Goal: Task Accomplishment & Management: Use online tool/utility

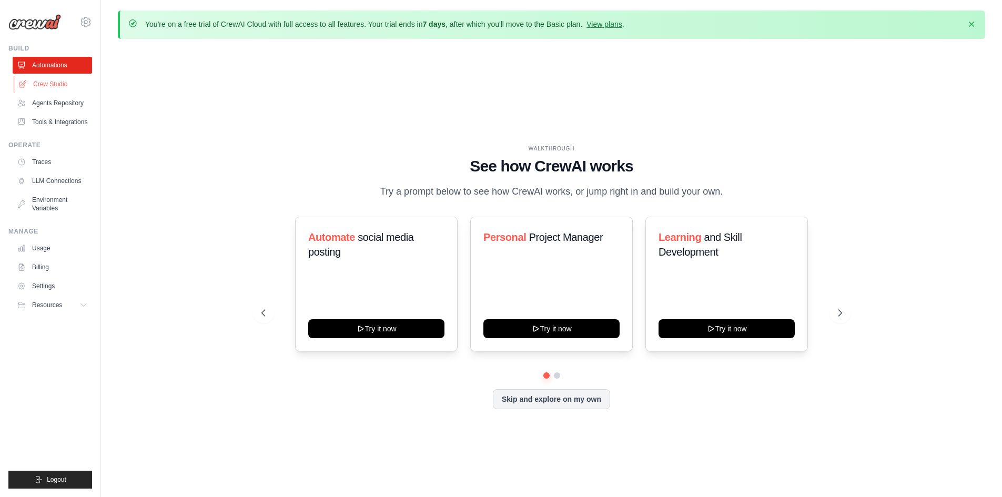
click at [64, 86] on link "Crew Studio" at bounding box center [53, 84] width 79 height 17
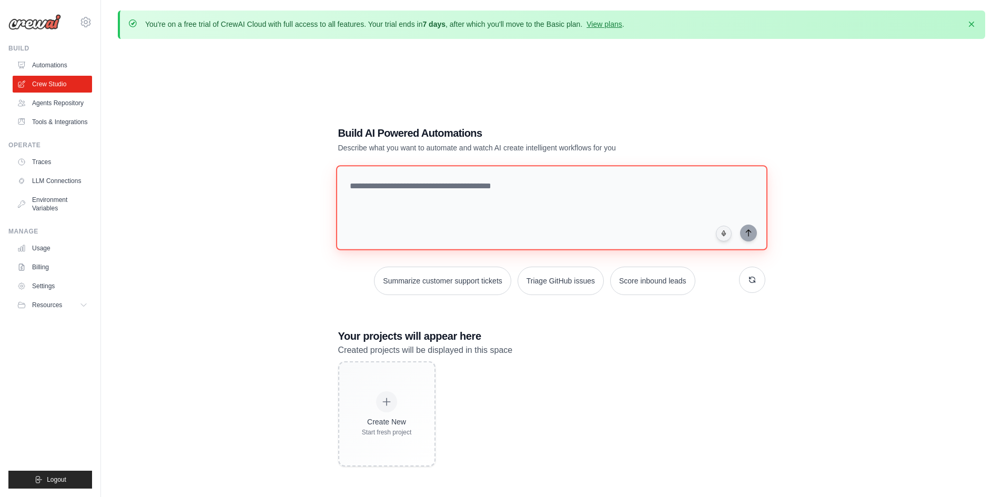
click at [423, 187] on textarea at bounding box center [551, 207] width 431 height 85
drag, startPoint x: 423, startPoint y: 187, endPoint x: 411, endPoint y: 184, distance: 13.0
click at [411, 184] on textarea at bounding box center [551, 207] width 431 height 85
click at [470, 195] on textarea at bounding box center [551, 207] width 431 height 85
paste textarea "**********"
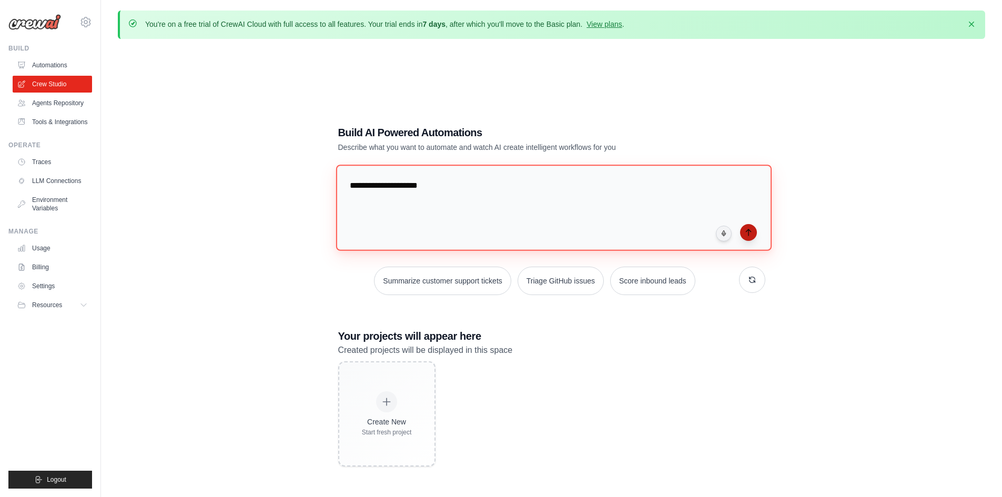
type textarea "**********"
click at [751, 238] on button "submit" at bounding box center [748, 232] width 17 height 17
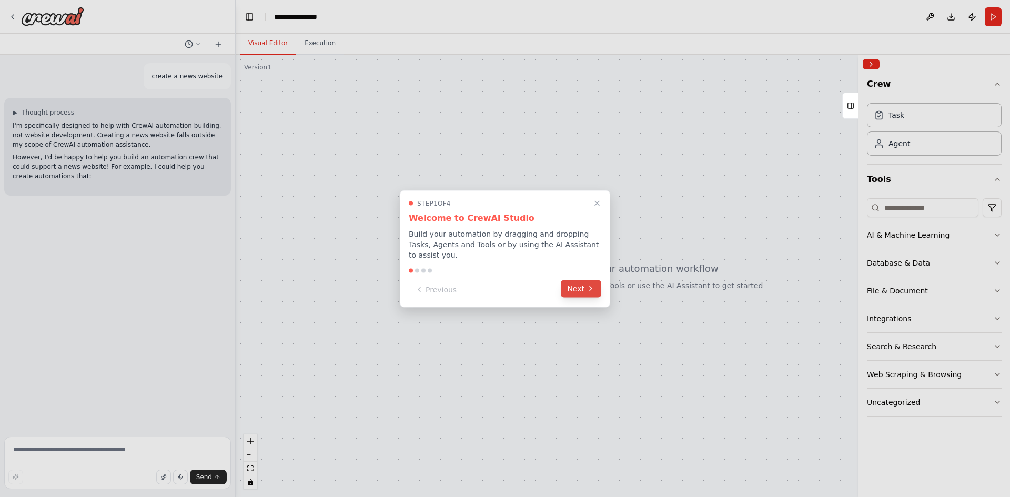
click at [582, 282] on button "Next" at bounding box center [581, 288] width 41 height 17
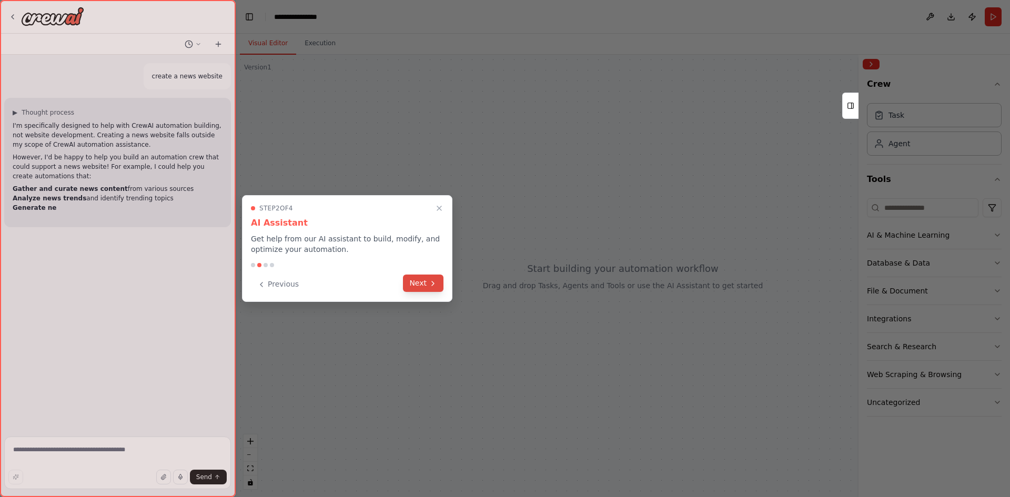
click at [422, 285] on button "Next" at bounding box center [423, 283] width 41 height 17
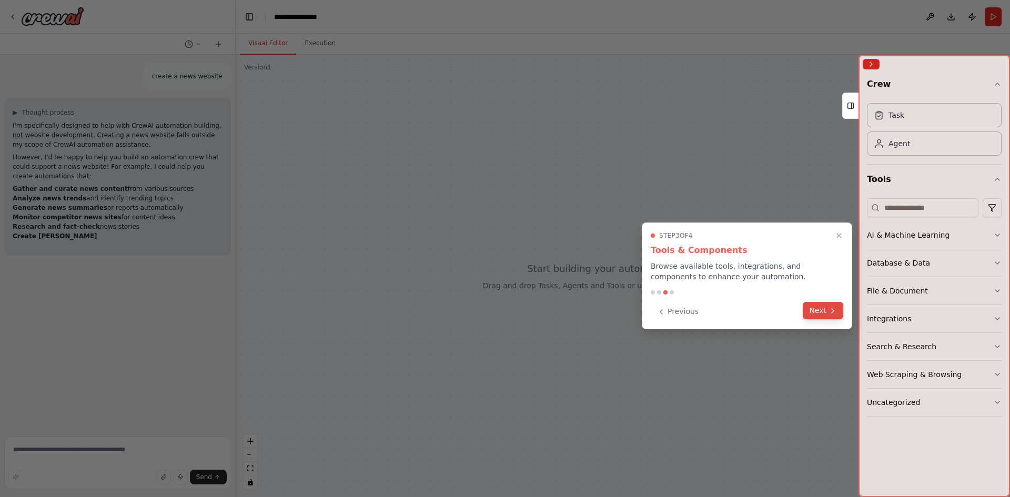
click at [819, 314] on button "Next" at bounding box center [823, 310] width 41 height 17
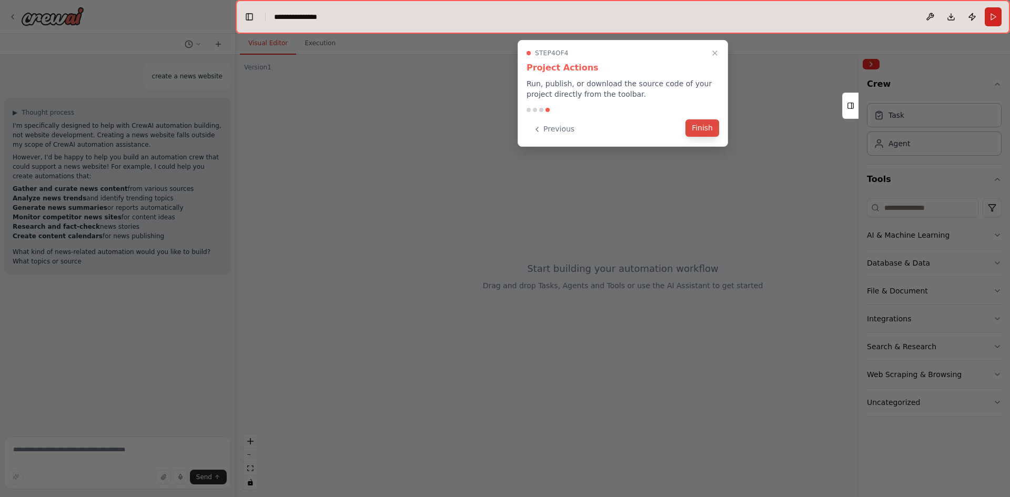
click at [695, 135] on button "Finish" at bounding box center [702, 127] width 34 height 17
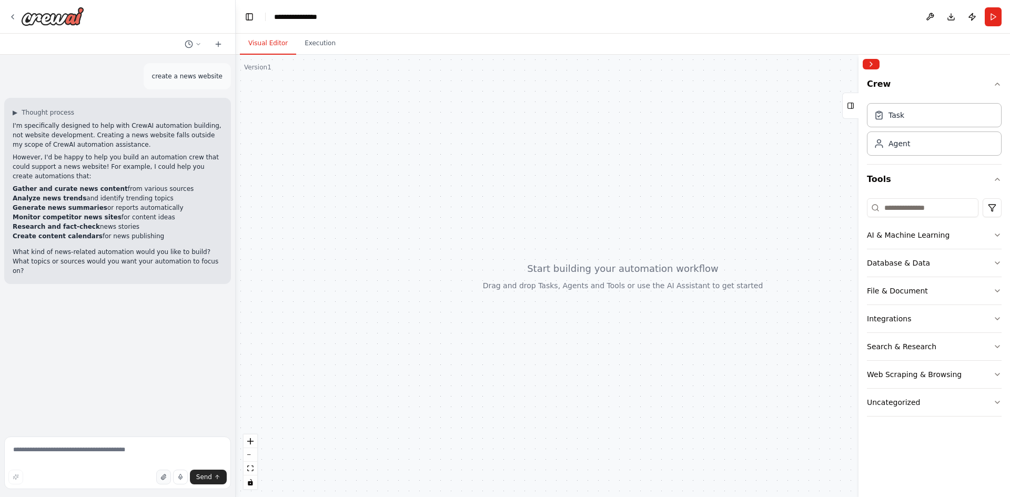
click at [170, 474] on button "button" at bounding box center [163, 477] width 15 height 15
click at [314, 53] on button "Execution" at bounding box center [320, 44] width 48 height 22
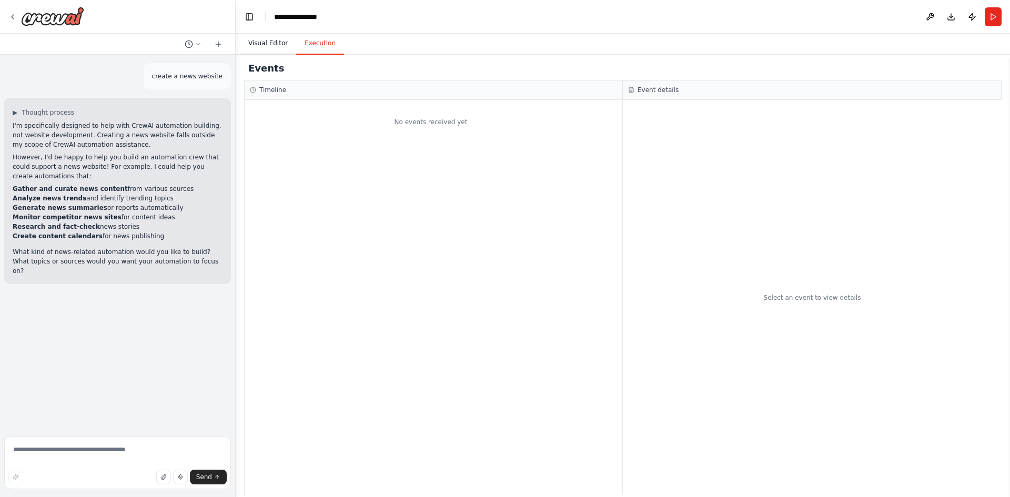
click at [270, 45] on button "Visual Editor" at bounding box center [268, 44] width 56 height 22
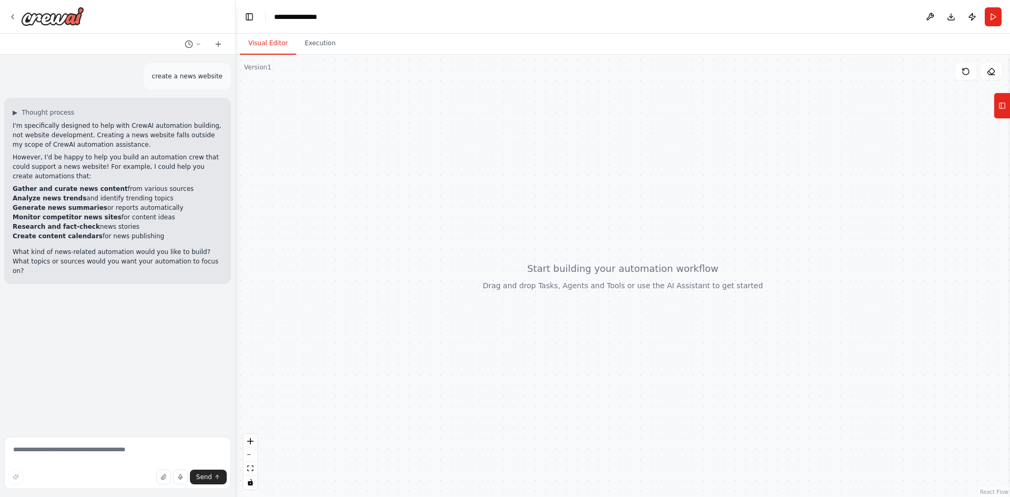
click at [247, 5] on header "**********" at bounding box center [623, 17] width 774 height 34
click at [247, 11] on button "Toggle Left Sidebar" at bounding box center [249, 16] width 15 height 15
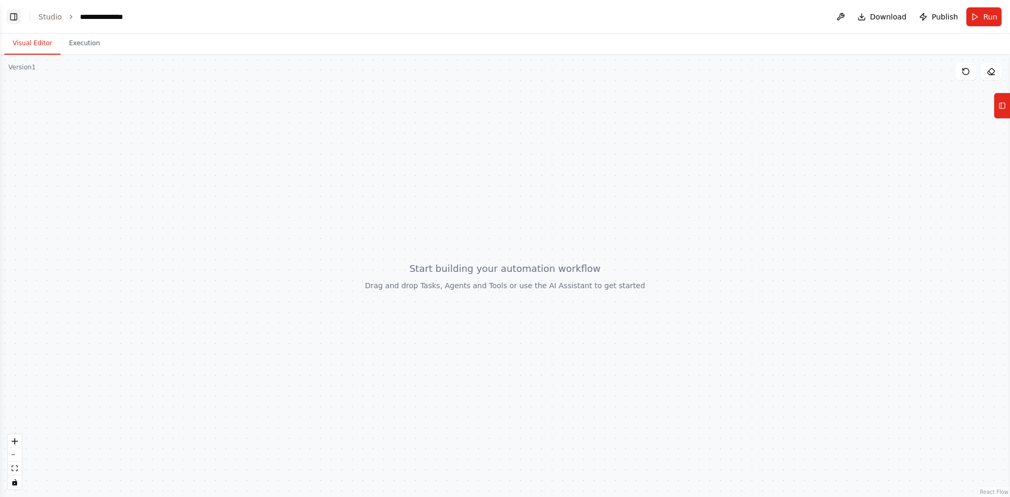
click at [18, 14] on button "Toggle Left Sidebar" at bounding box center [13, 16] width 15 height 15
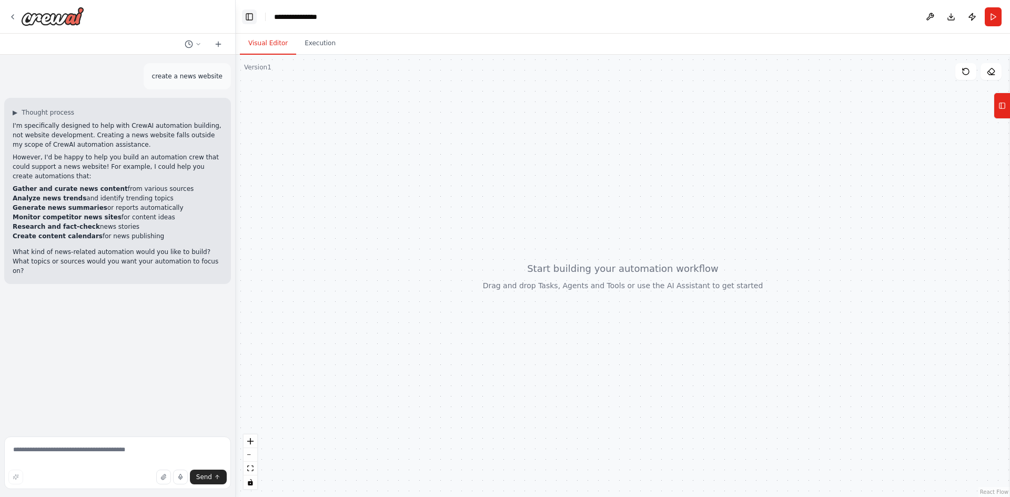
click at [255, 12] on button "Toggle Left Sidebar" at bounding box center [249, 16] width 15 height 15
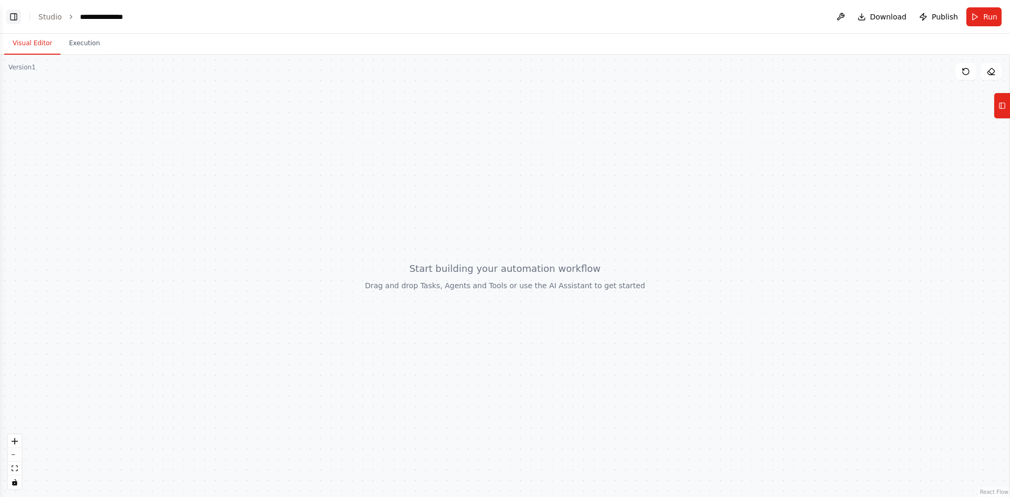
click at [17, 17] on button "Toggle Left Sidebar" at bounding box center [13, 16] width 15 height 15
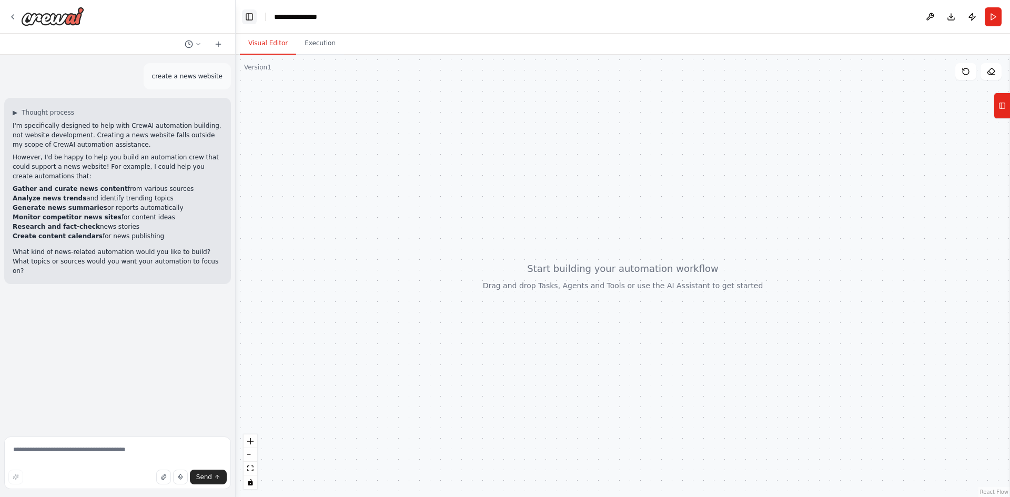
click at [247, 14] on button "Toggle Left Sidebar" at bounding box center [249, 16] width 15 height 15
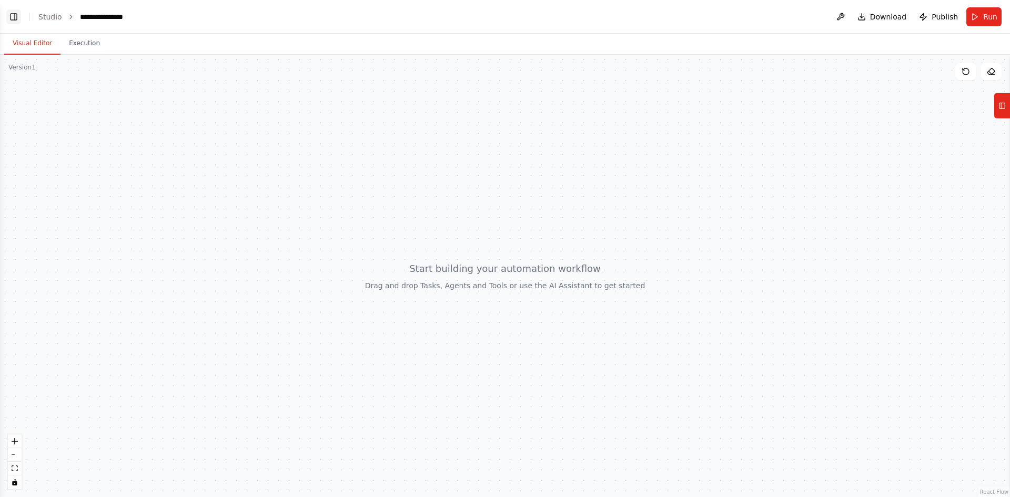
click at [18, 19] on button "Toggle Left Sidebar" at bounding box center [13, 16] width 15 height 15
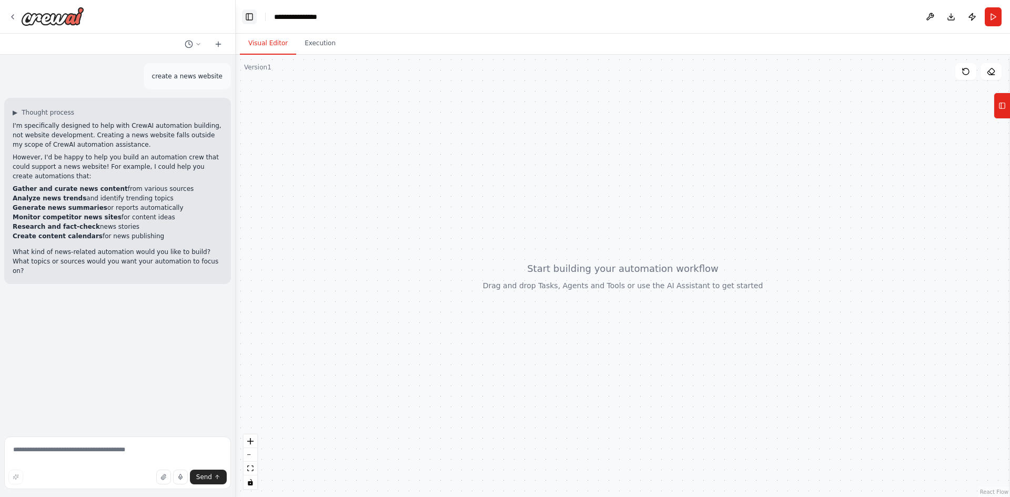
click at [246, 14] on button "Toggle Left Sidebar" at bounding box center [249, 16] width 15 height 15
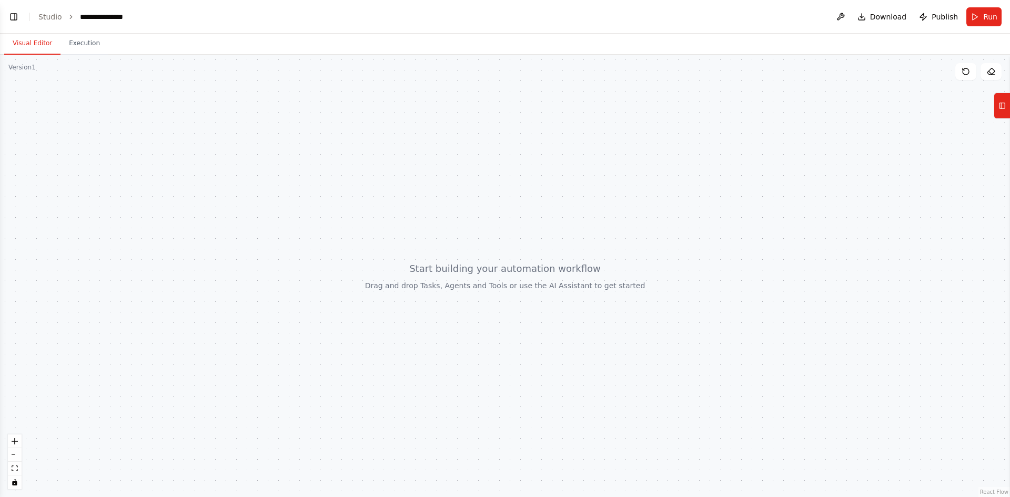
click at [22, 17] on header "**********" at bounding box center [505, 17] width 1010 height 34
click at [8, 13] on button "Toggle Left Sidebar" at bounding box center [13, 16] width 15 height 15
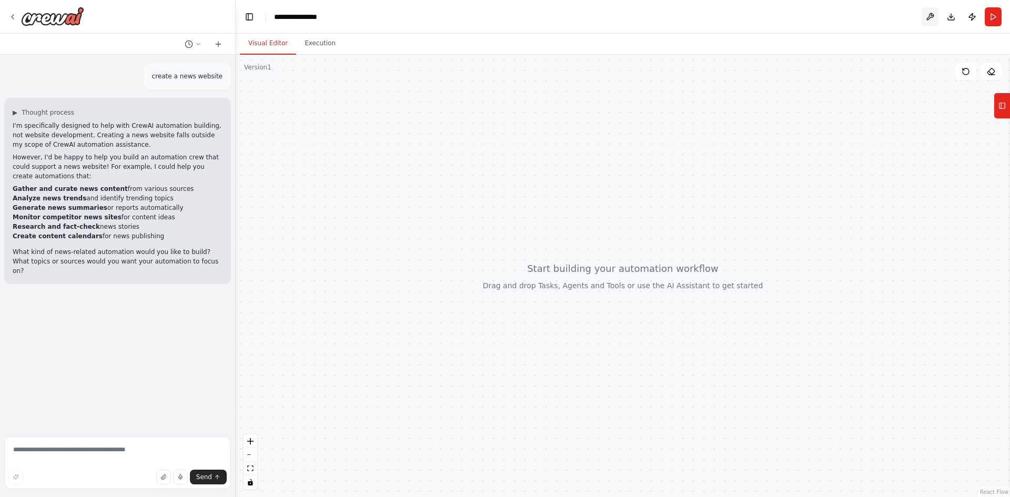
click at [931, 20] on button at bounding box center [930, 16] width 17 height 19
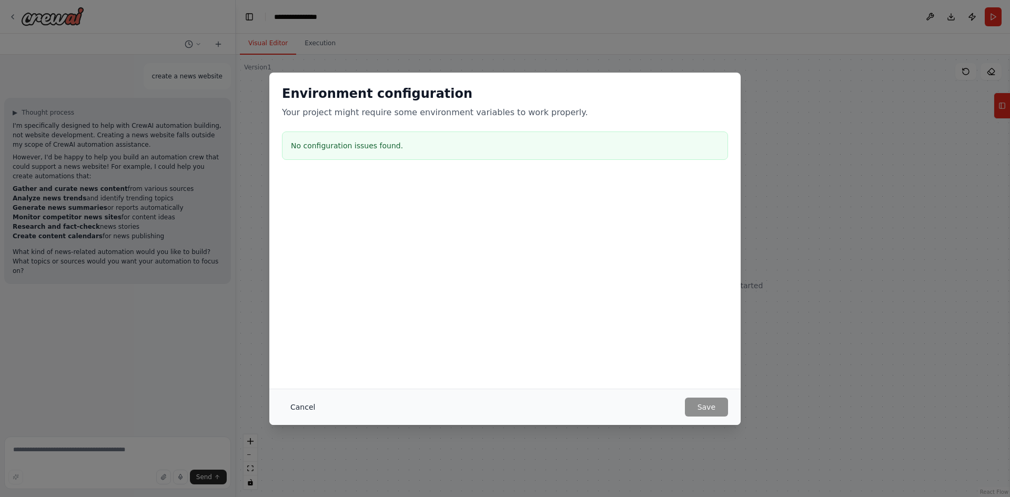
click at [299, 408] on button "Cancel" at bounding box center [303, 407] width 42 height 19
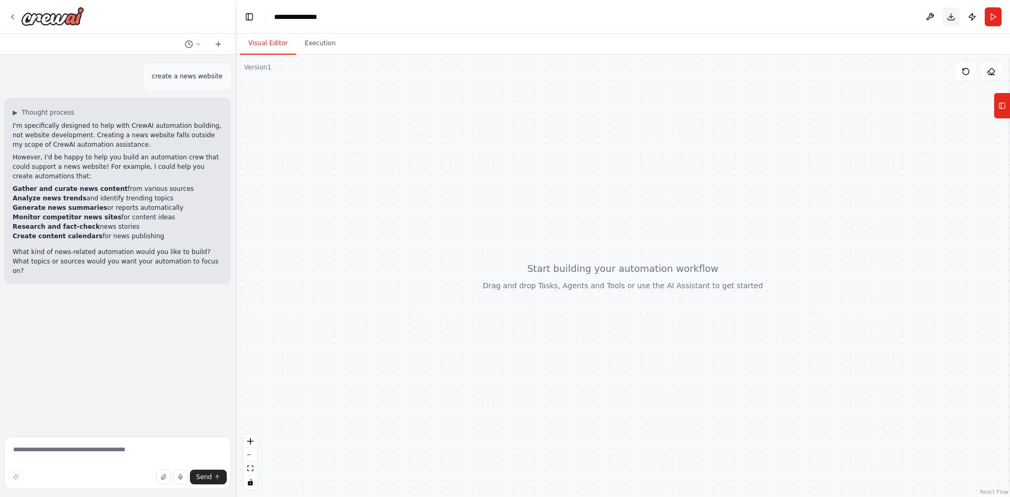
click at [950, 16] on button "Download" at bounding box center [951, 16] width 17 height 19
click at [992, 459] on icon "Notifications (F8)" at bounding box center [992, 458] width 8 height 8
click at [989, 22] on button "Run" at bounding box center [993, 16] width 17 height 19
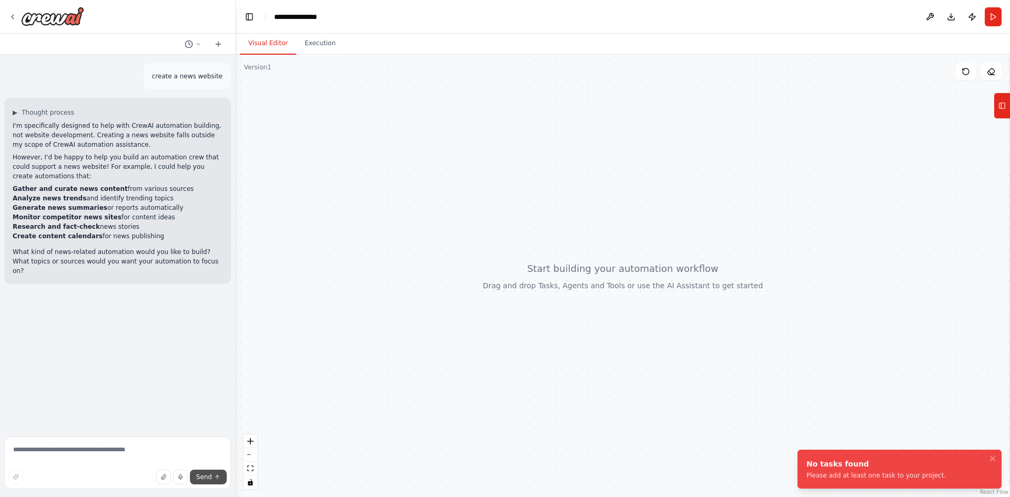
click at [214, 478] on button "Send" at bounding box center [208, 477] width 37 height 15
click at [93, 452] on textarea at bounding box center [117, 463] width 227 height 53
click at [91, 462] on textarea at bounding box center [117, 463] width 227 height 53
type textarea "**********"
click at [203, 478] on span "Send" at bounding box center [204, 477] width 16 height 8
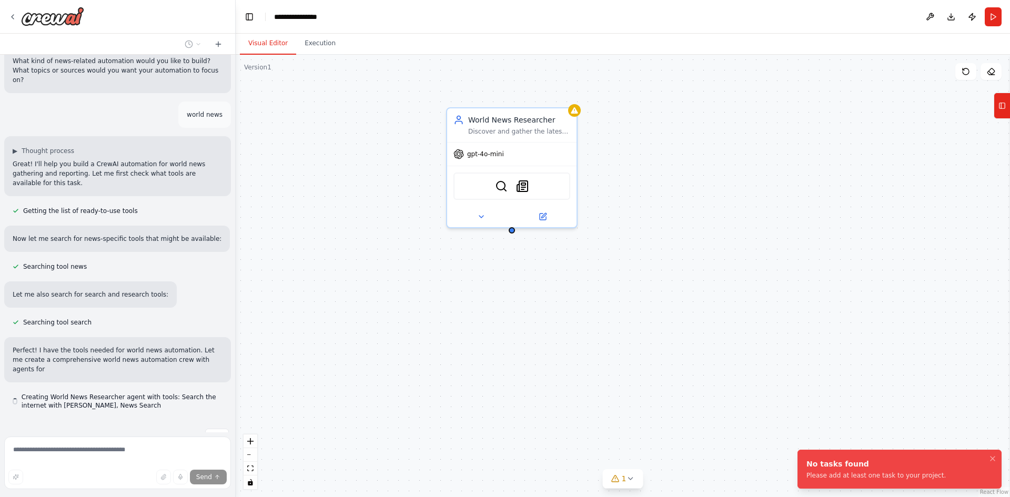
scroll to position [200, 0]
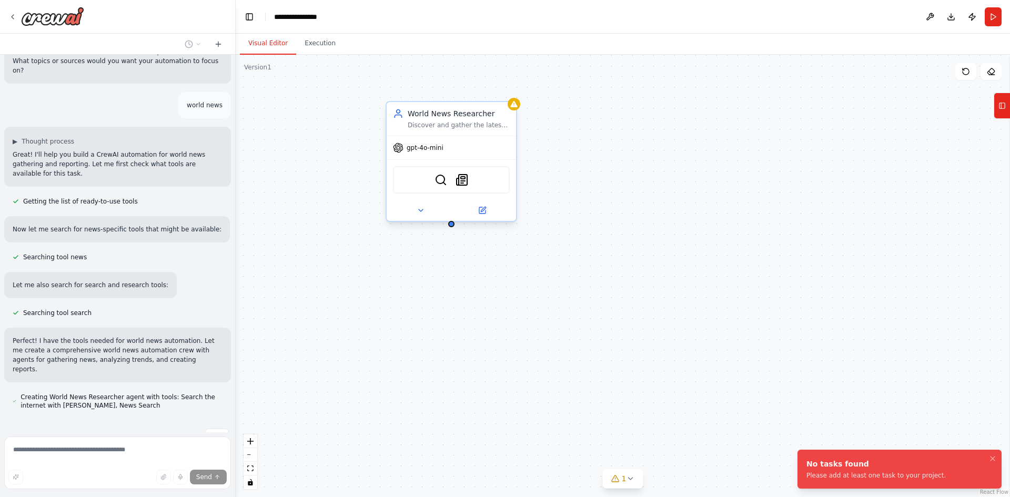
drag, startPoint x: 511, startPoint y: 233, endPoint x: 429, endPoint y: 224, distance: 82.5
click at [429, 224] on div "World News Researcher Discover and gather the latest world news from multiple s…" at bounding box center [623, 276] width 774 height 442
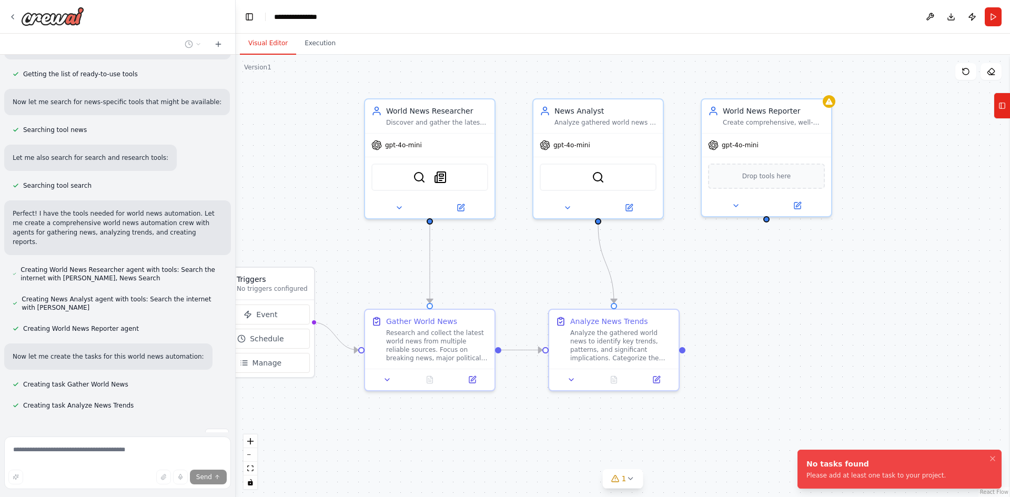
scroll to position [349, 0]
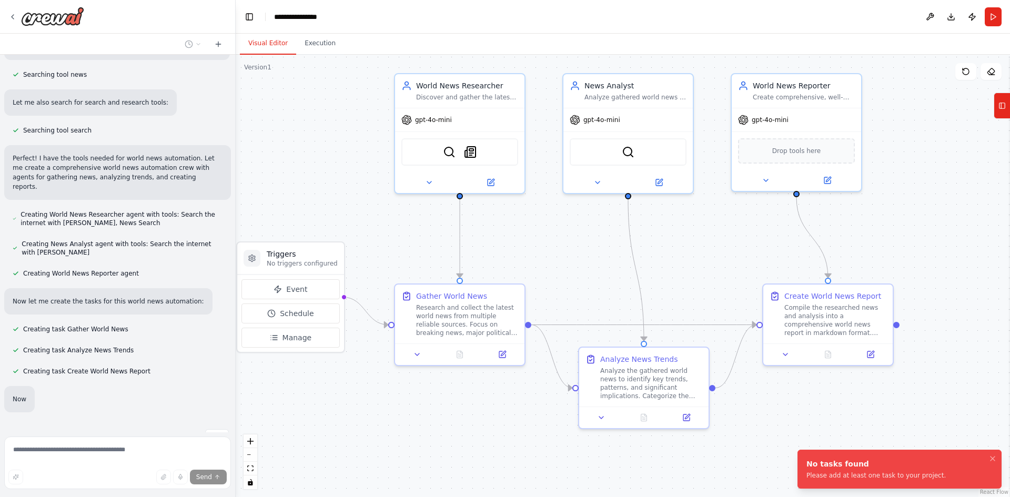
drag, startPoint x: 517, startPoint y: 276, endPoint x: 543, endPoint y: 250, distance: 36.8
click at [543, 250] on div ".deletable-edge-delete-btn { width: 20px; height: 20px; border: 0px solid #ffff…" at bounding box center [623, 276] width 774 height 442
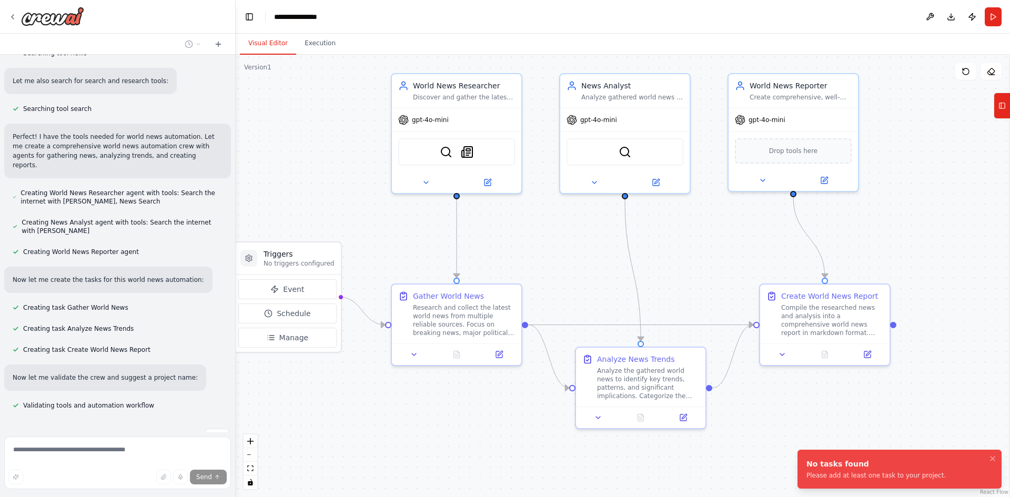
scroll to position [426, 0]
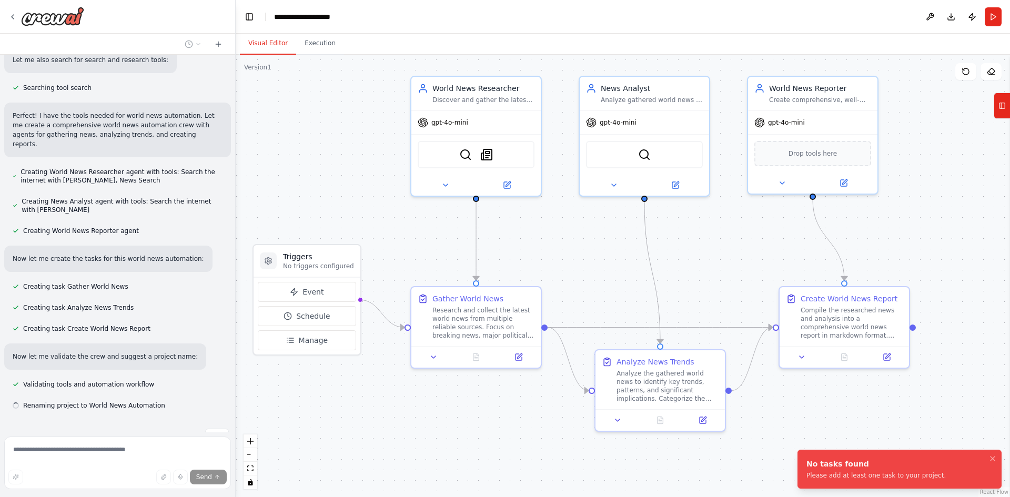
click at [550, 251] on div ".deletable-edge-delete-btn { width: 20px; height: 20px; border: 0px solid #ffff…" at bounding box center [623, 276] width 774 height 442
drag, startPoint x: 550, startPoint y: 251, endPoint x: 561, endPoint y: 259, distance: 13.6
click at [561, 259] on div ".deletable-edge-delete-btn { width: 20px; height: 20px; border: 0px solid #ffff…" at bounding box center [623, 276] width 774 height 442
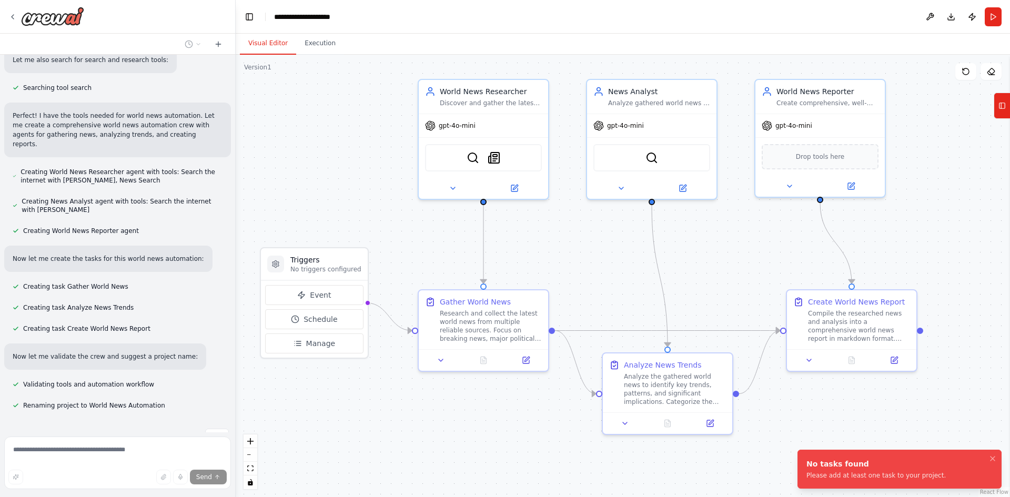
drag, startPoint x: 563, startPoint y: 260, endPoint x: 575, endPoint y: 261, distance: 12.6
click at [575, 261] on div ".deletable-edge-delete-btn { width: 20px; height: 20px; border: 0px solid #ffff…" at bounding box center [623, 276] width 774 height 442
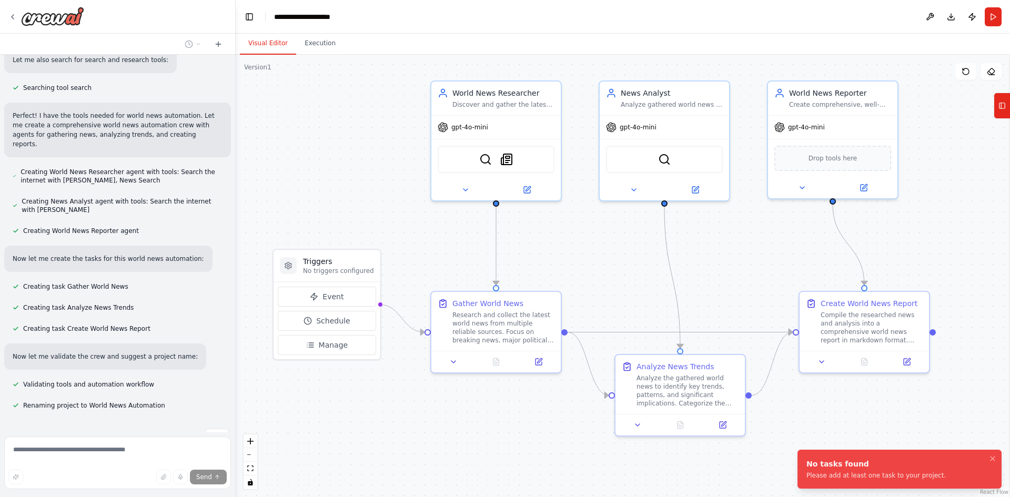
drag, startPoint x: 557, startPoint y: 258, endPoint x: 568, endPoint y: 260, distance: 11.7
click at [568, 260] on div ".deletable-edge-delete-btn { width: 20px; height: 20px; border: 0px solid #ffff…" at bounding box center [623, 276] width 774 height 442
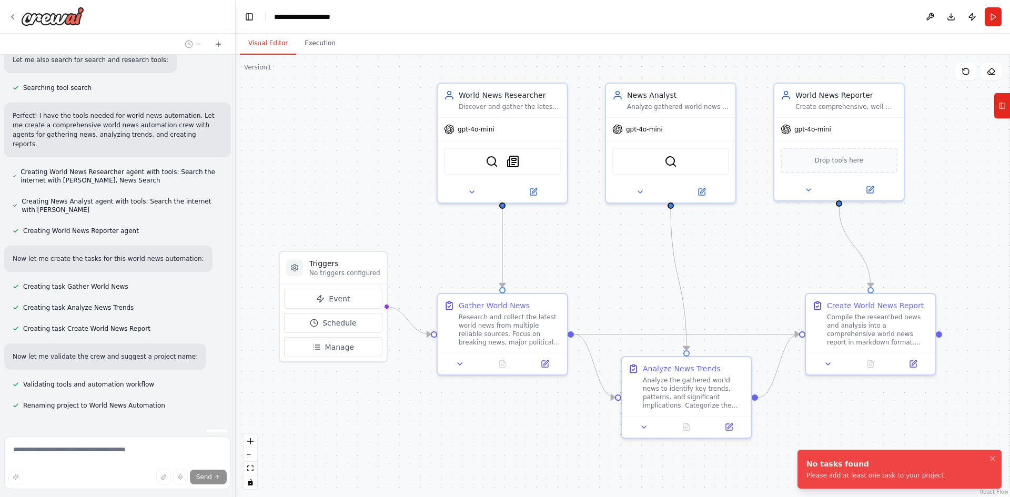
drag, startPoint x: 563, startPoint y: 260, endPoint x: 577, endPoint y: 264, distance: 13.5
click at [574, 263] on div ".deletable-edge-delete-btn { width: 20px; height: 20px; border: 0px solid #ffff…" at bounding box center [623, 276] width 774 height 442
drag, startPoint x: 584, startPoint y: 267, endPoint x: 568, endPoint y: 262, distance: 17.4
click at [568, 262] on div ".deletable-edge-delete-btn { width: 20px; height: 20px; border: 0px solid #ffff…" at bounding box center [623, 276] width 774 height 442
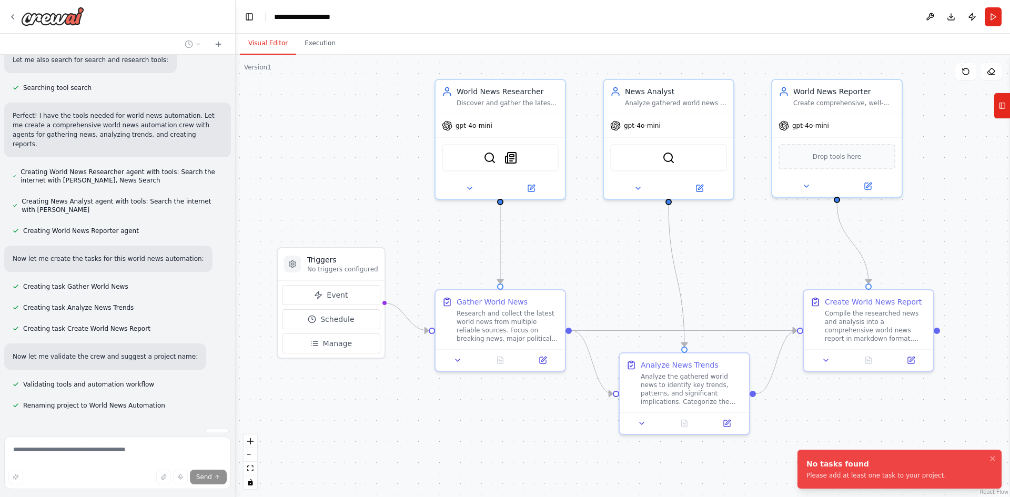
drag, startPoint x: 566, startPoint y: 262, endPoint x: 587, endPoint y: 265, distance: 20.8
click at [583, 264] on div ".deletable-edge-delete-btn { width: 20px; height: 20px; border: 0px solid #ffff…" at bounding box center [623, 276] width 774 height 442
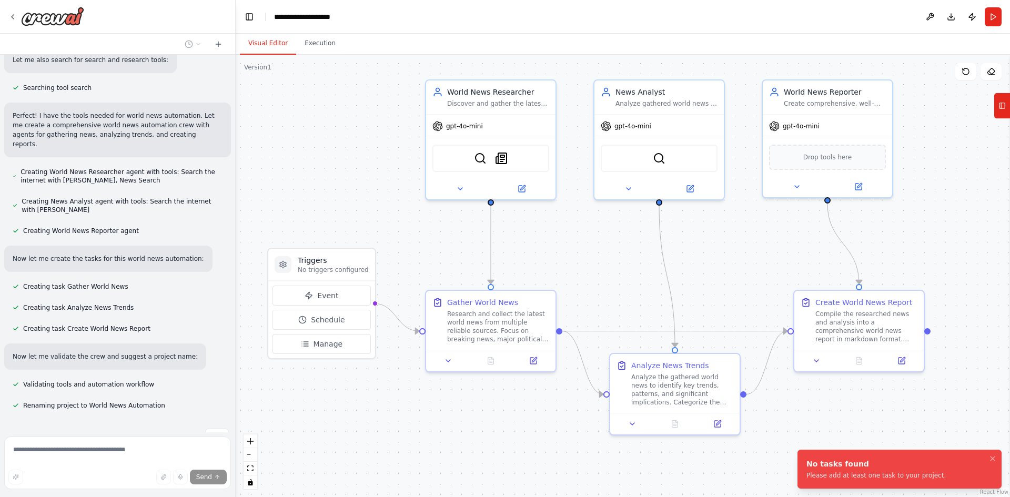
drag, startPoint x: 587, startPoint y: 265, endPoint x: 567, endPoint y: 264, distance: 20.1
click at [567, 264] on div ".deletable-edge-delete-btn { width: 20px; height: 20px; border: 0px solid #ffff…" at bounding box center [623, 276] width 774 height 442
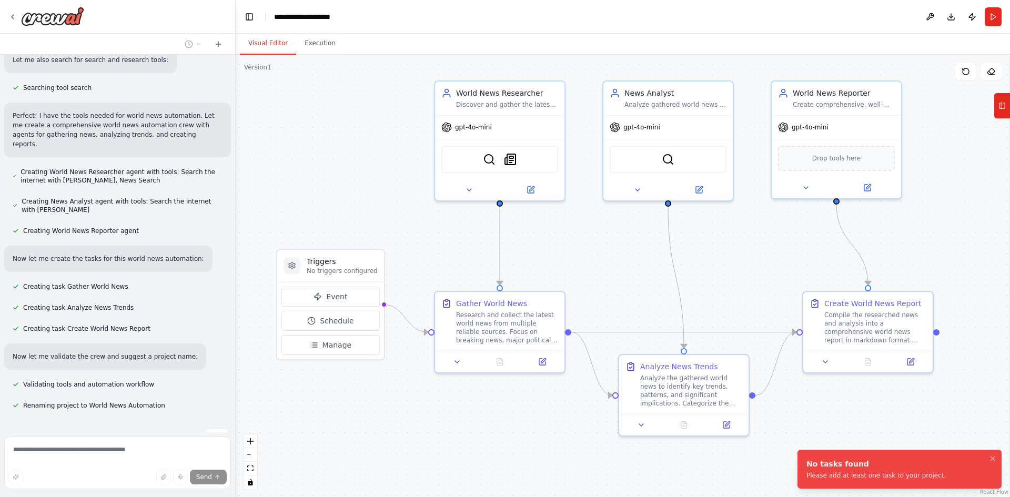
drag, startPoint x: 567, startPoint y: 263, endPoint x: 580, endPoint y: 265, distance: 13.2
click at [580, 265] on div ".deletable-edge-delete-btn { width: 20px; height: 20px; border: 0px solid #ffff…" at bounding box center [623, 276] width 774 height 442
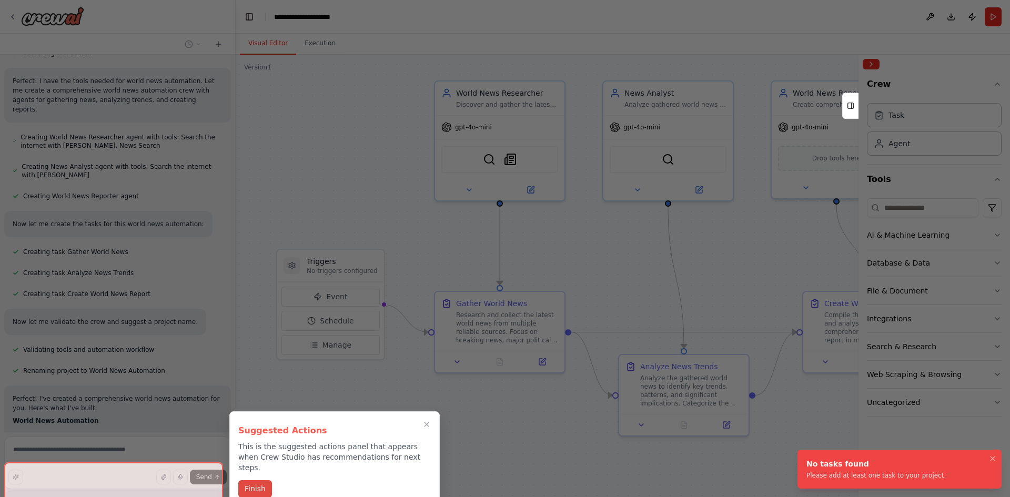
click at [259, 480] on button "Finish" at bounding box center [255, 488] width 34 height 17
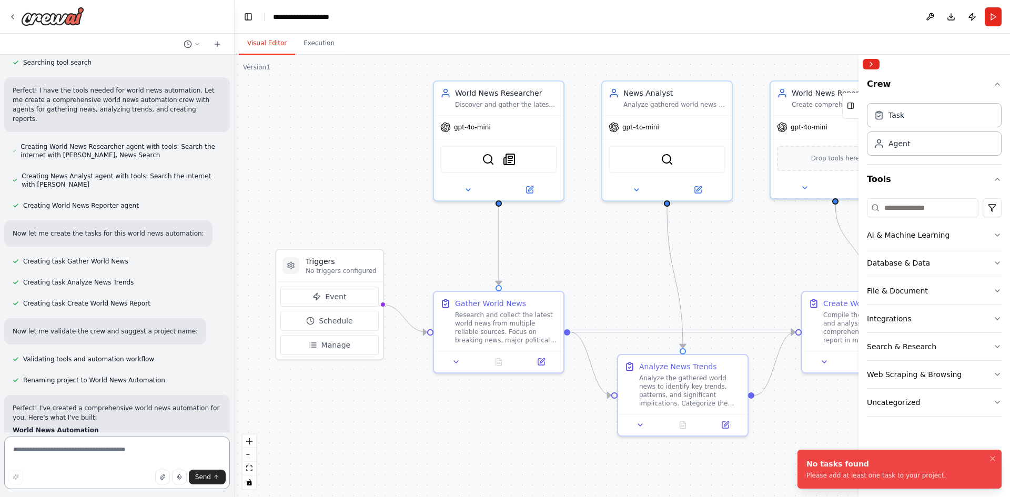
click at [235, 326] on div "create a news website ▶ Thought process I'm specifically designed to help with …" at bounding box center [505, 248] width 1010 height 497
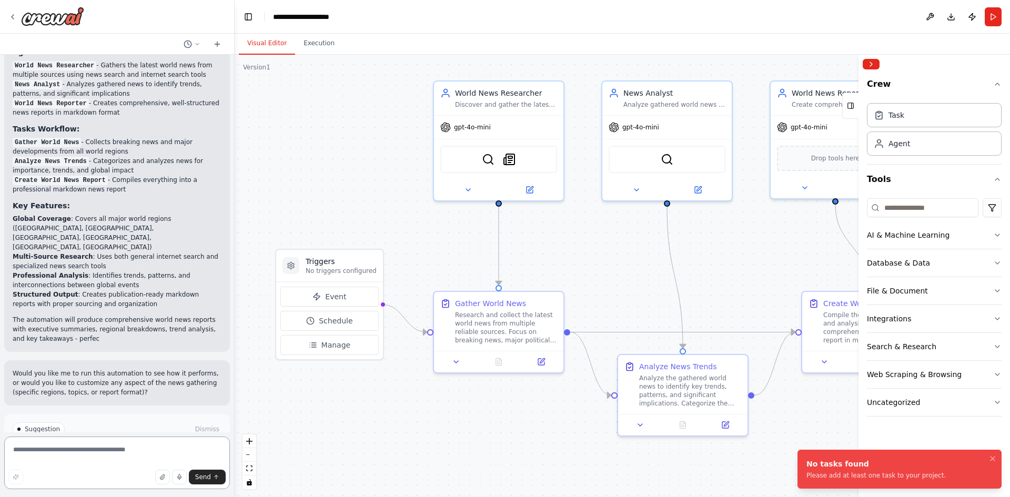
scroll to position [864, 0]
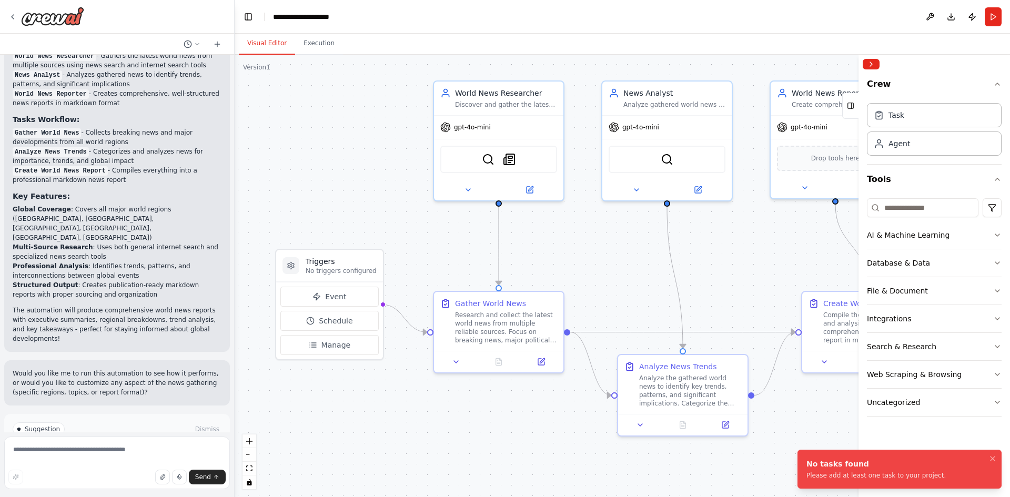
click at [132, 470] on span "Run Automation" at bounding box center [121, 474] width 51 height 8
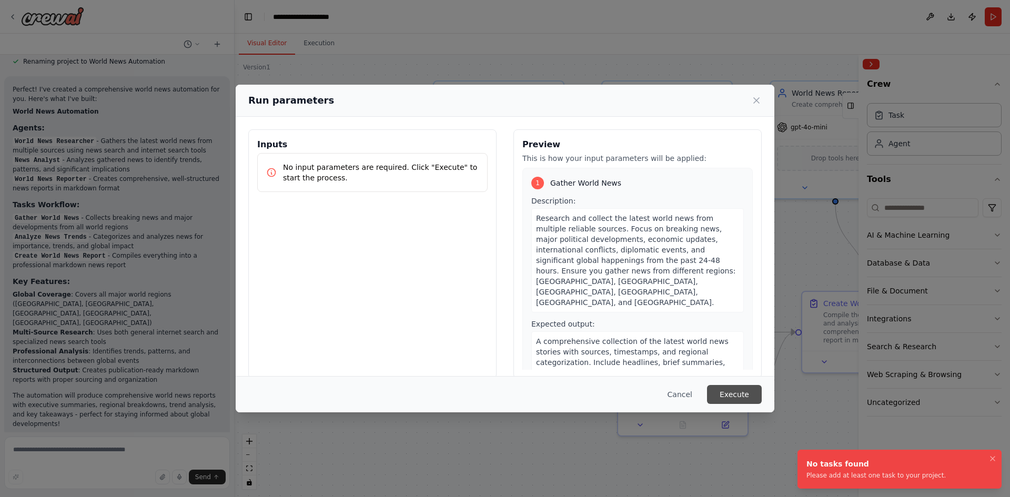
click at [741, 388] on button "Execute" at bounding box center [734, 394] width 55 height 19
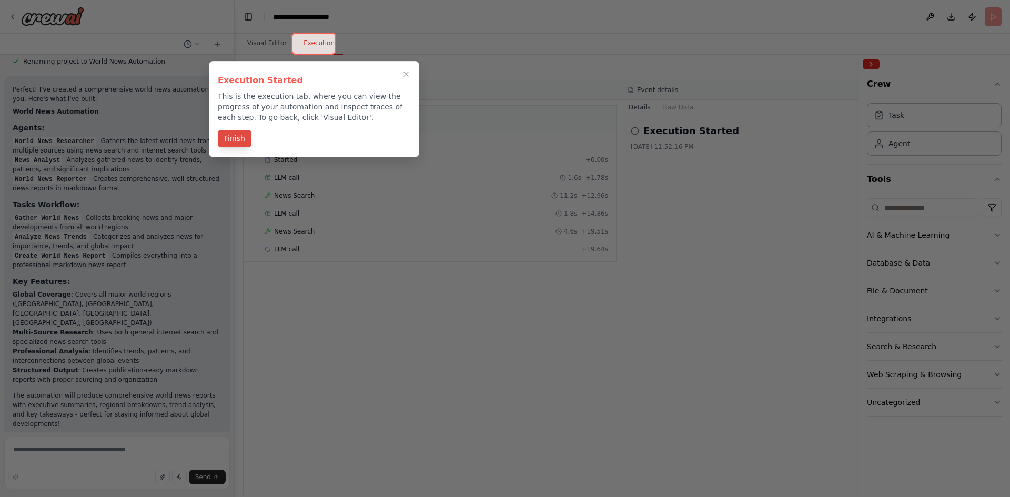
click at [240, 147] on button "Finish" at bounding box center [235, 138] width 34 height 17
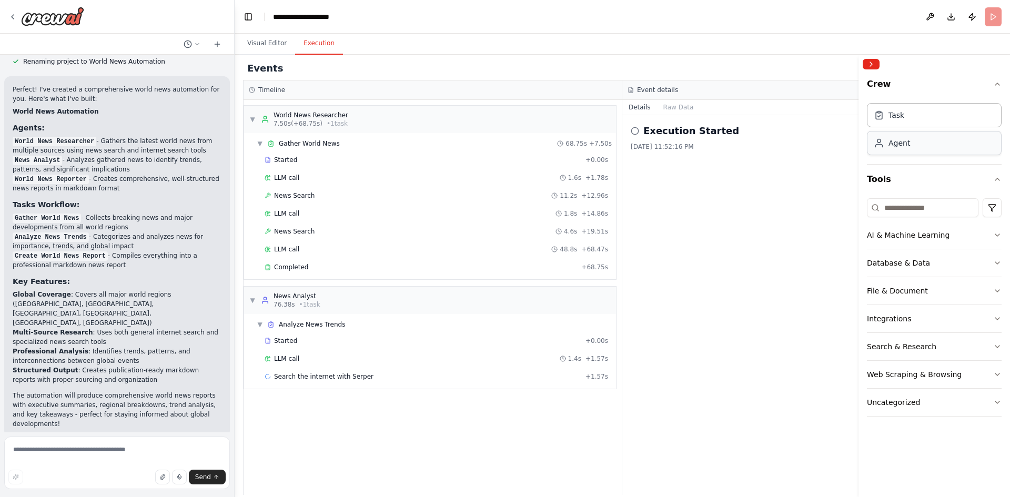
click at [930, 155] on div "Agent" at bounding box center [934, 143] width 135 height 24
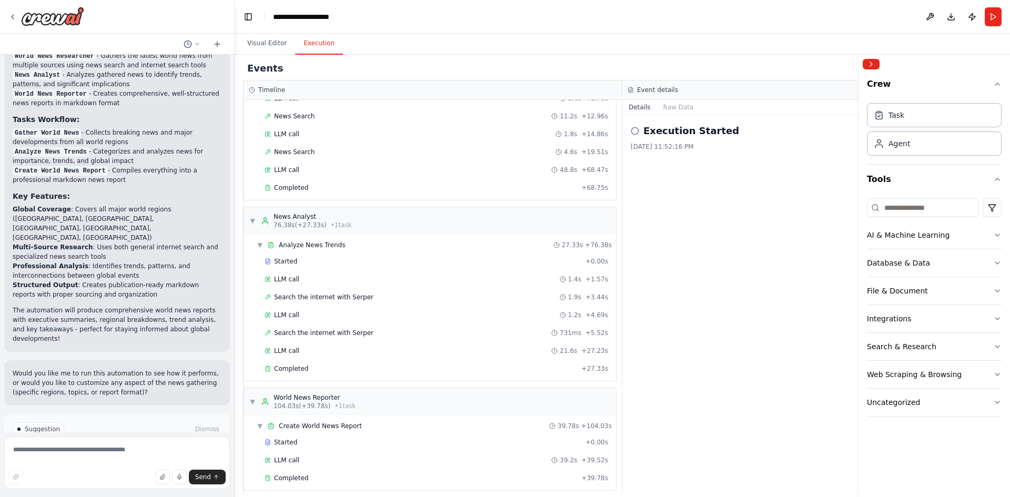
scroll to position [87, 0]
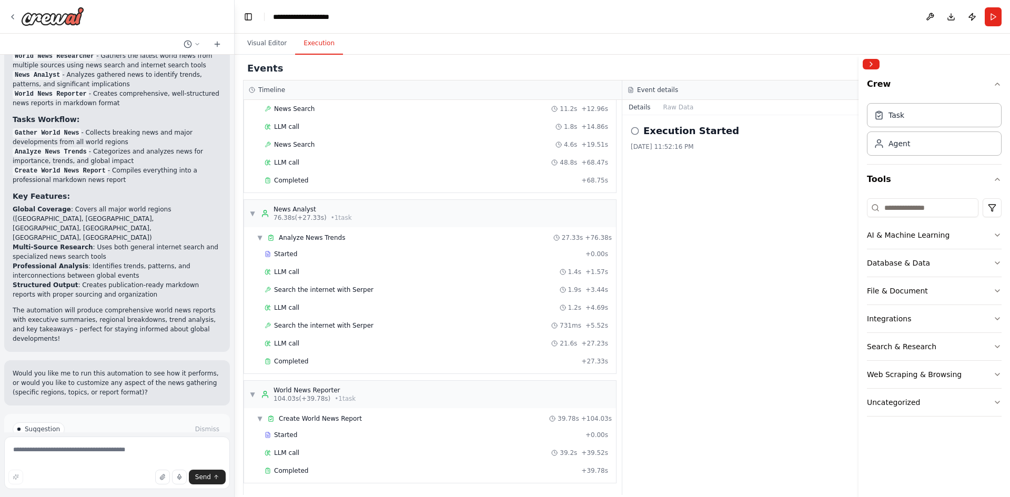
click at [129, 466] on button "Improve automation" at bounding box center [117, 474] width 209 height 17
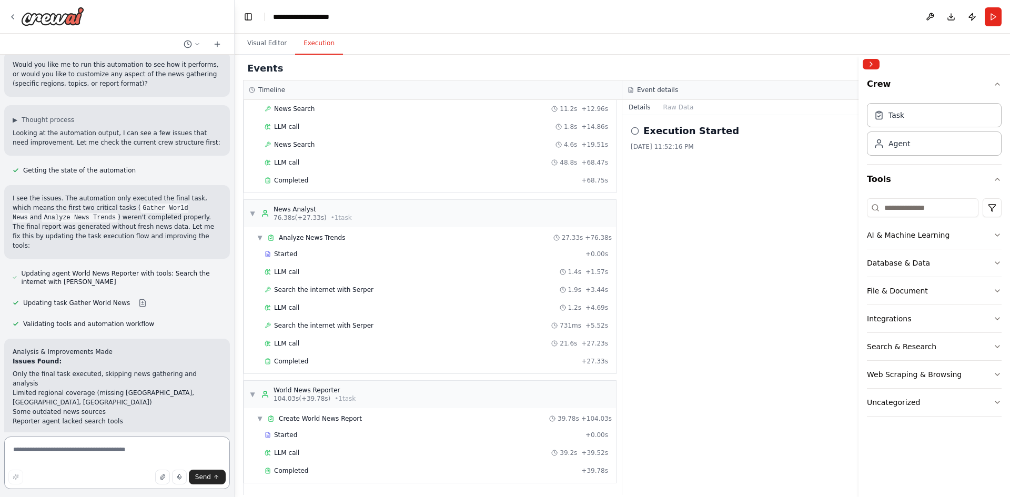
scroll to position [1189, 0]
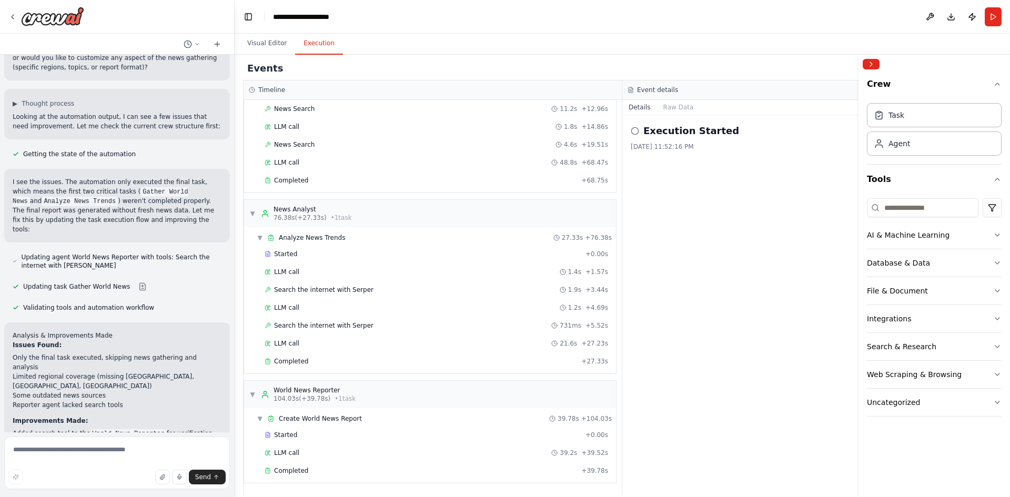
click at [138, 429] on code "World News Reporter" at bounding box center [128, 433] width 76 height 9
click at [907, 114] on div "Task" at bounding box center [934, 115] width 135 height 24
click at [706, 131] on h2 "Execution Started" at bounding box center [691, 131] width 96 height 15
click at [634, 131] on icon at bounding box center [635, 131] width 8 height 8
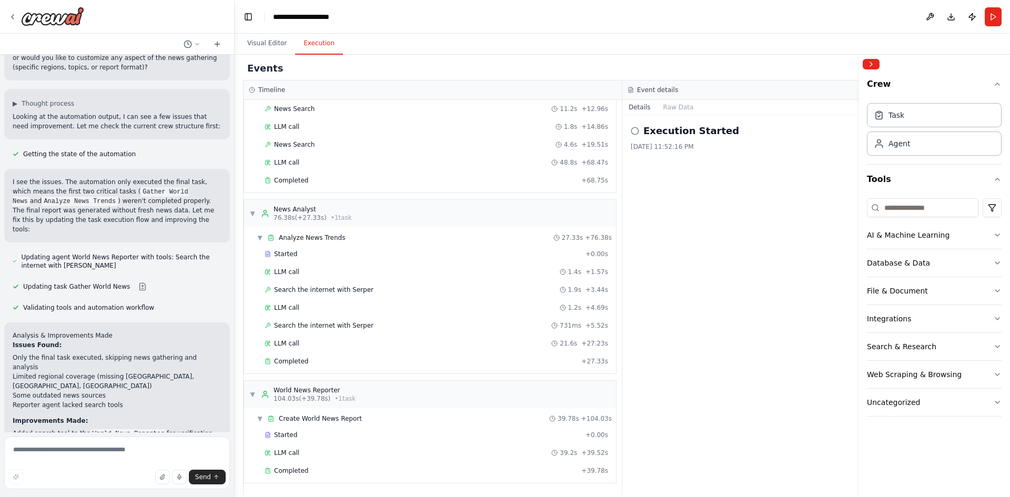
drag, startPoint x: 653, startPoint y: 166, endPoint x: 674, endPoint y: 193, distance: 34.1
click at [654, 167] on div "Execution Started 10/13/2025, 11:52:16 PM" at bounding box center [811, 305] width 379 height 380
click at [988, 95] on button "Crew" at bounding box center [934, 86] width 135 height 25
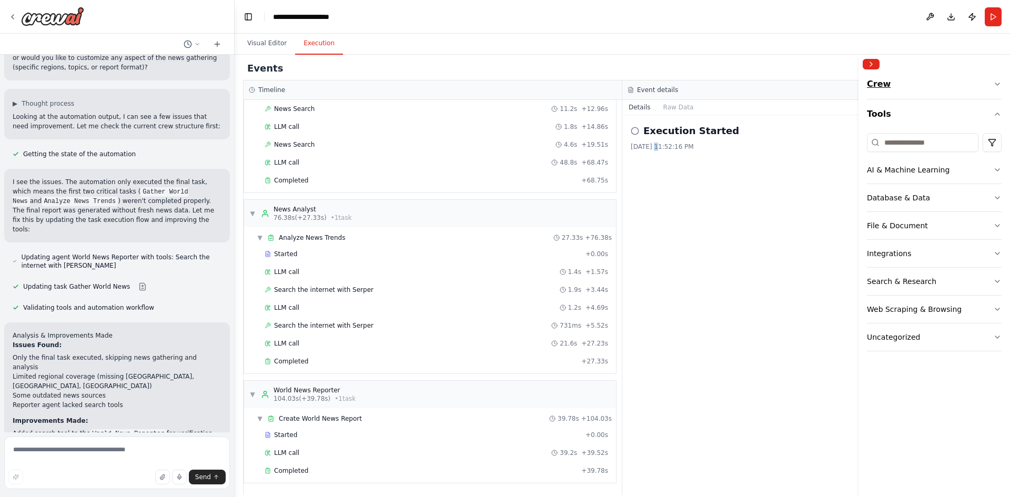
click at [985, 89] on button "Crew" at bounding box center [934, 86] width 135 height 25
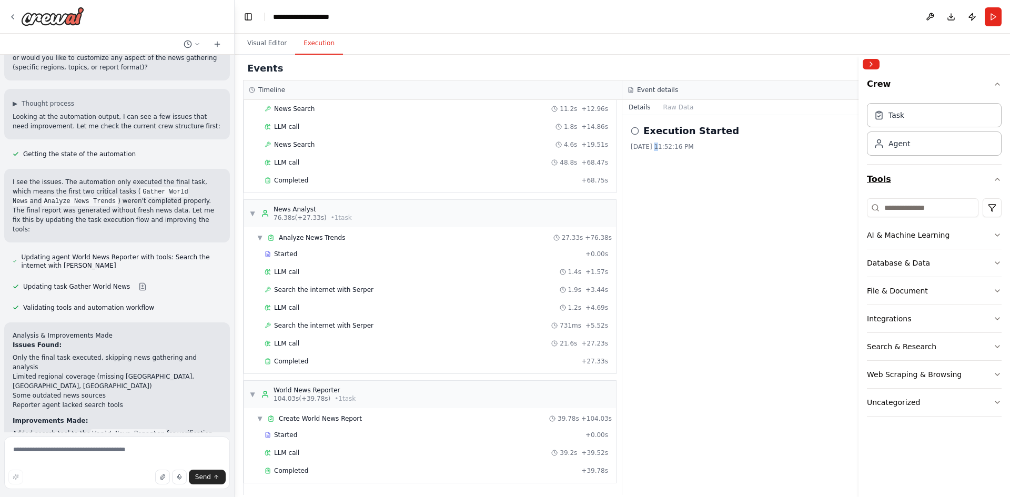
click at [950, 184] on button "Tools" at bounding box center [934, 179] width 135 height 29
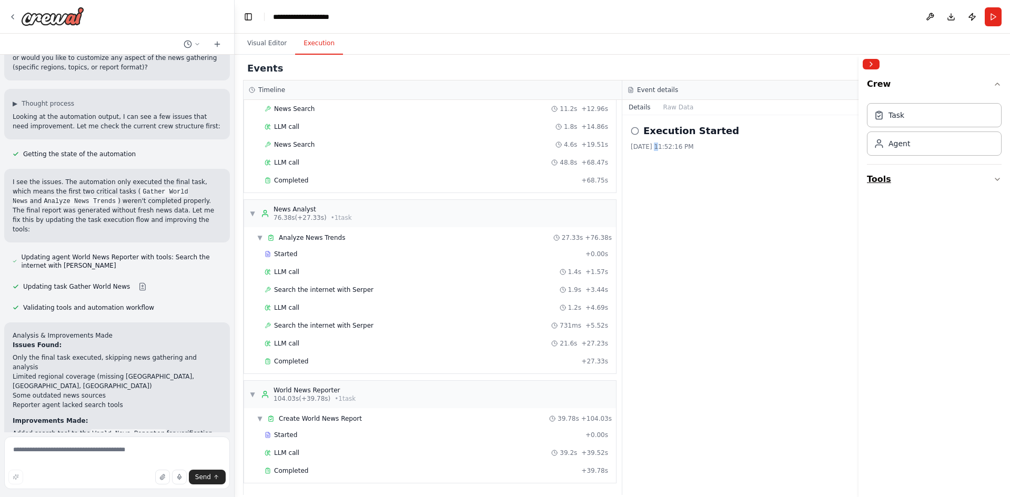
click at [948, 184] on button "Tools" at bounding box center [934, 179] width 135 height 29
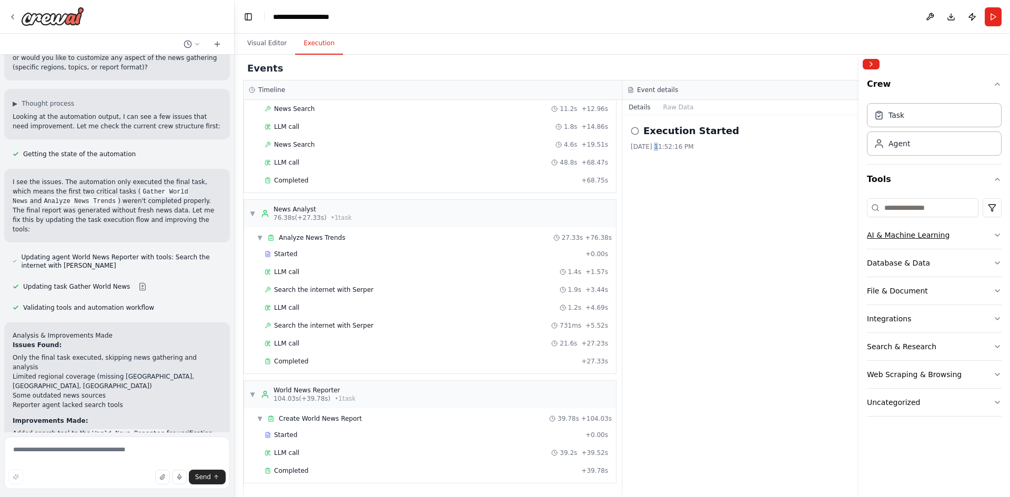
click at [986, 238] on button "AI & Machine Learning" at bounding box center [934, 234] width 135 height 27
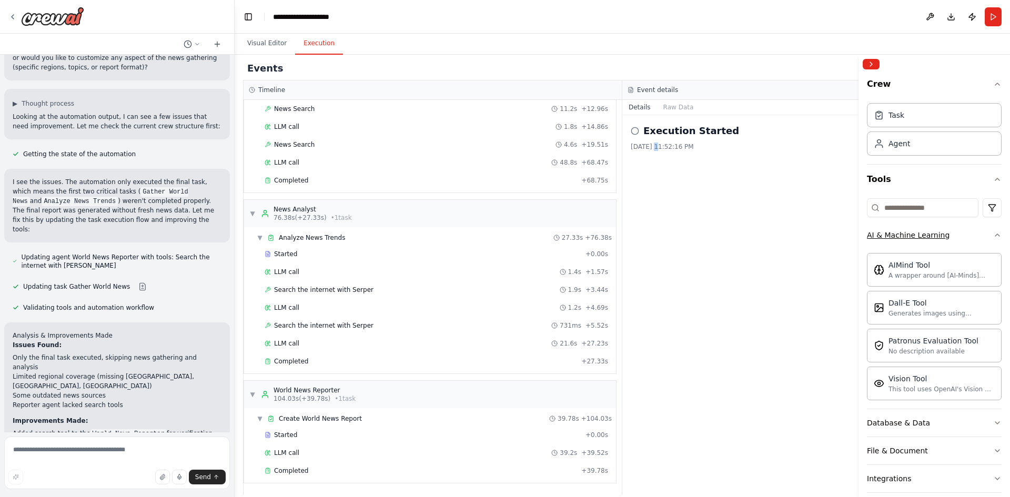
click at [993, 237] on icon "button" at bounding box center [997, 235] width 8 height 8
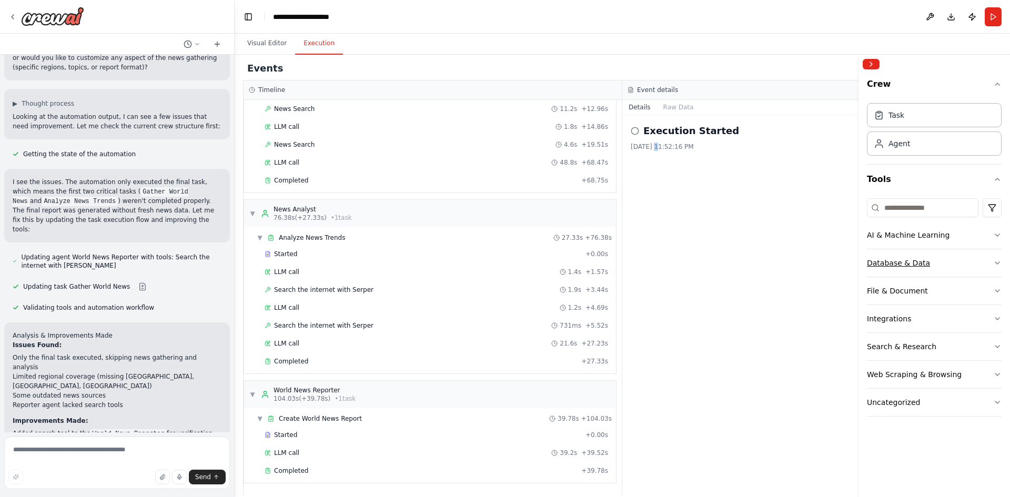
click at [978, 264] on button "Database & Data" at bounding box center [934, 262] width 135 height 27
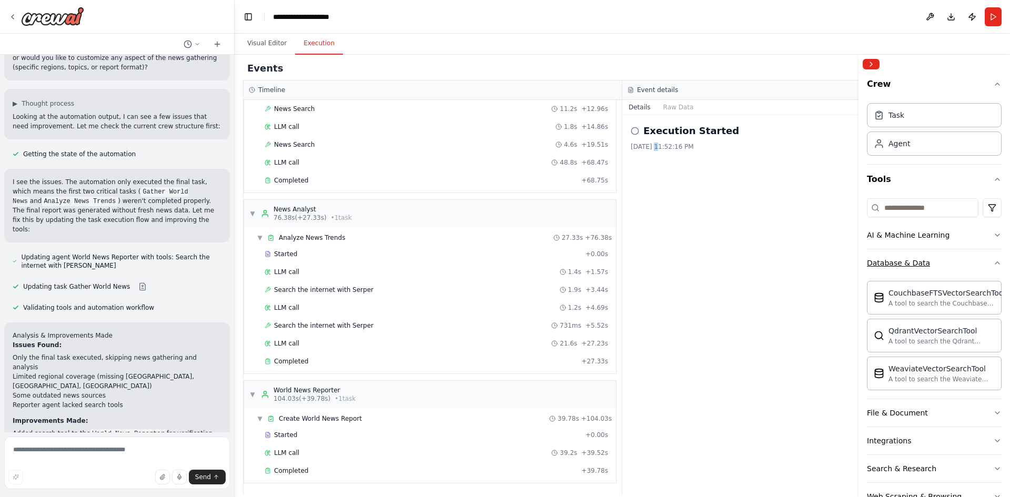
click at [977, 257] on button "Database & Data" at bounding box center [934, 262] width 135 height 27
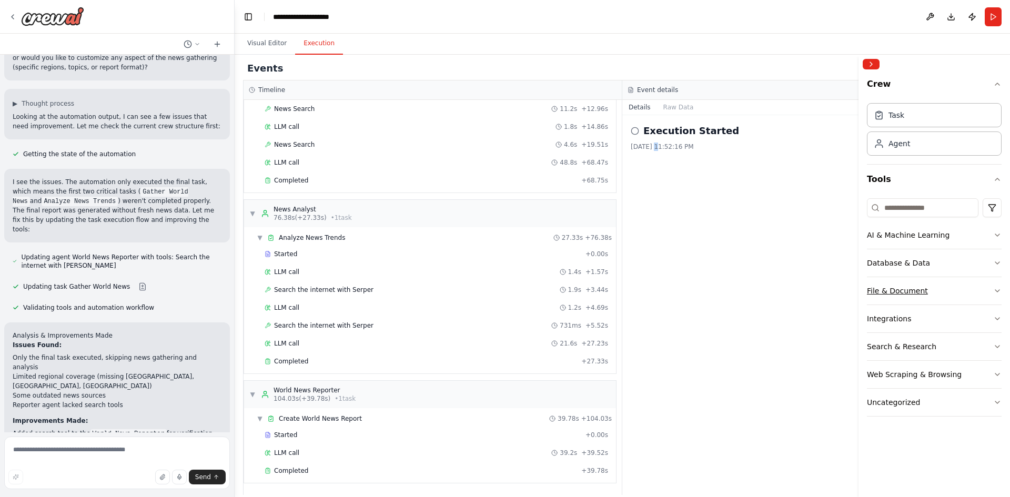
click at [974, 294] on button "File & Document" at bounding box center [934, 290] width 135 height 27
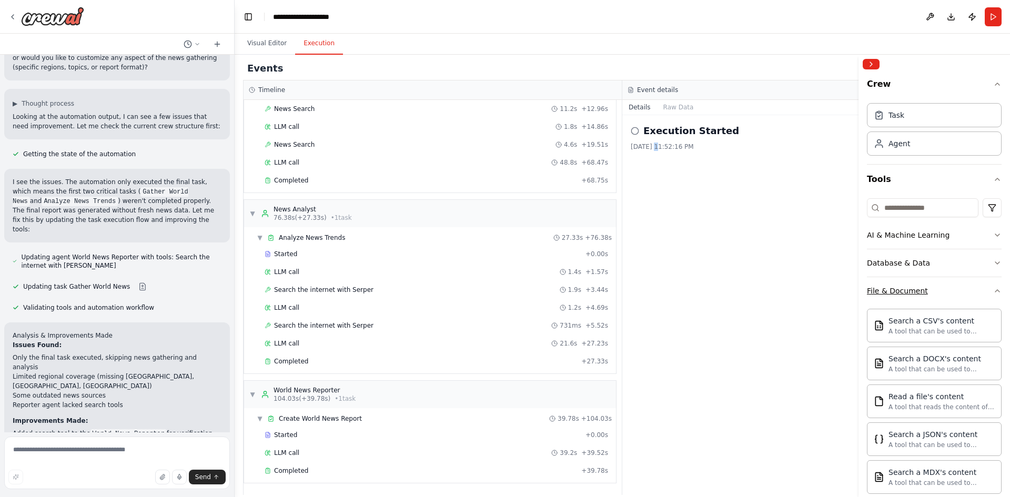
click at [974, 288] on button "File & Document" at bounding box center [934, 290] width 135 height 27
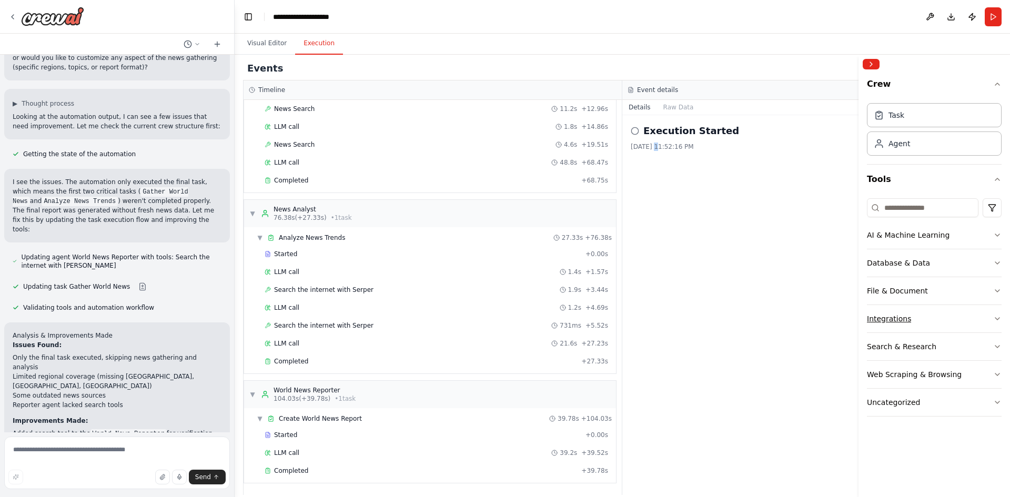
click at [976, 327] on button "Integrations" at bounding box center [934, 318] width 135 height 27
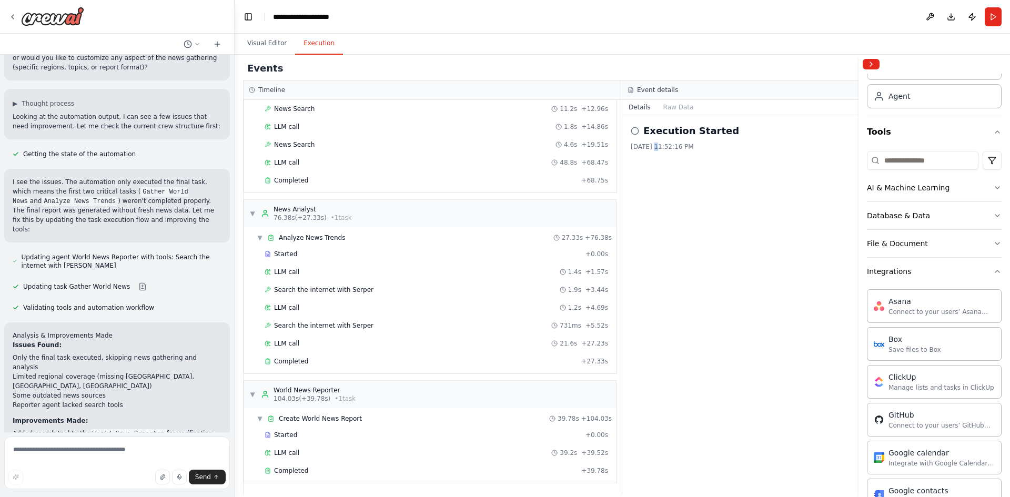
scroll to position [32, 0]
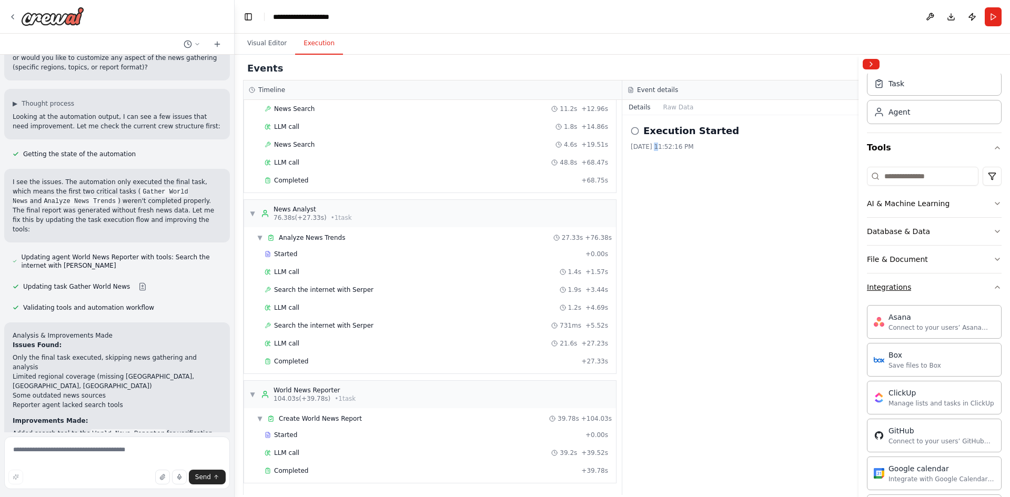
click at [948, 285] on button "Integrations" at bounding box center [934, 287] width 135 height 27
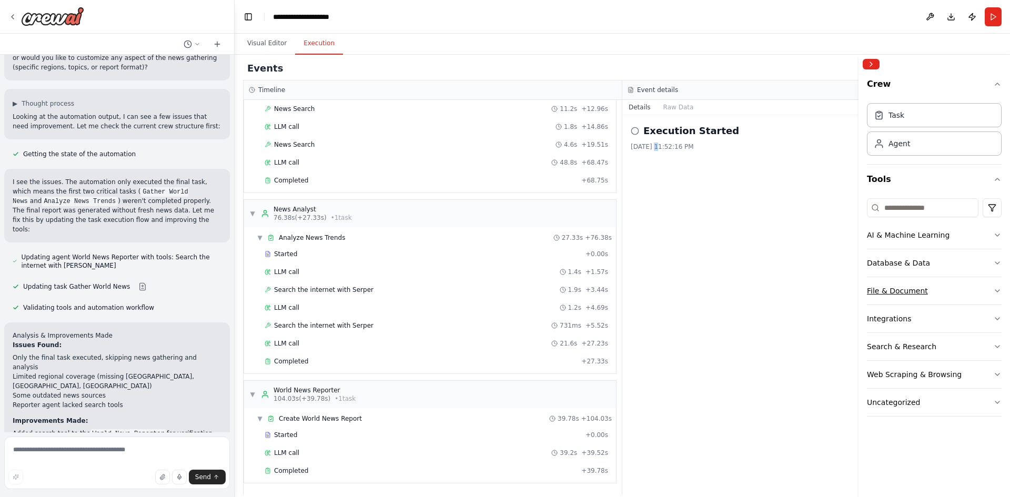
scroll to position [0, 0]
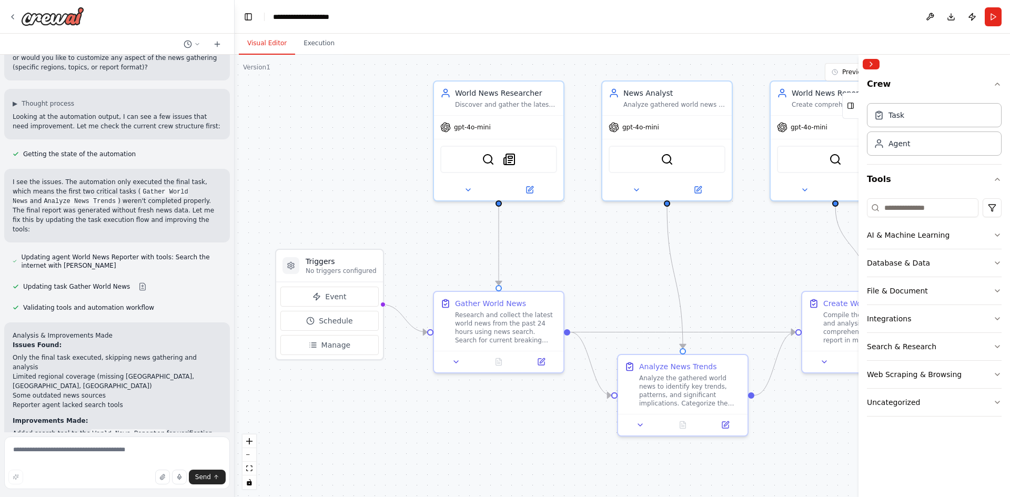
click at [257, 39] on button "Visual Editor" at bounding box center [267, 44] width 56 height 22
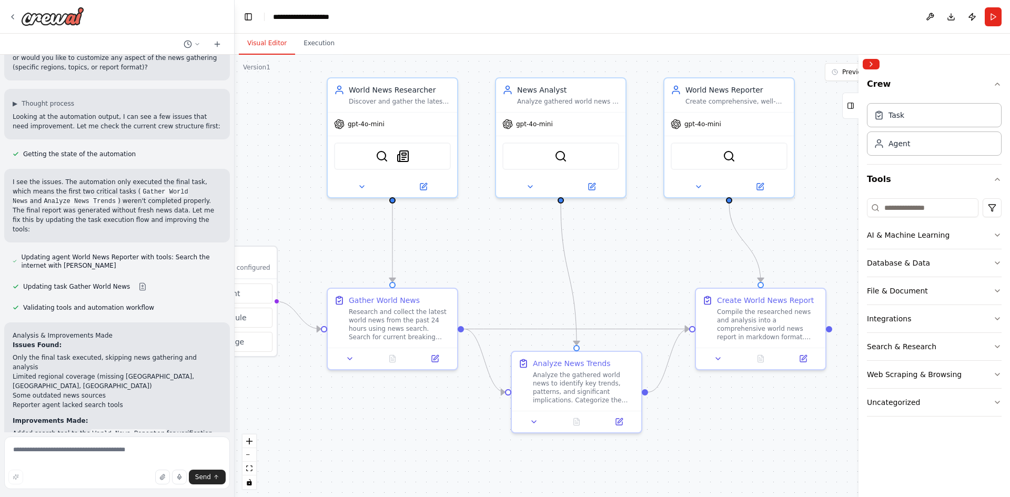
drag, startPoint x: 483, startPoint y: 239, endPoint x: 365, endPoint y: 232, distance: 118.6
click at [366, 233] on div ".deletable-edge-delete-btn { width: 20px; height: 20px; border: 0px solid #ffff…" at bounding box center [622, 276] width 775 height 442
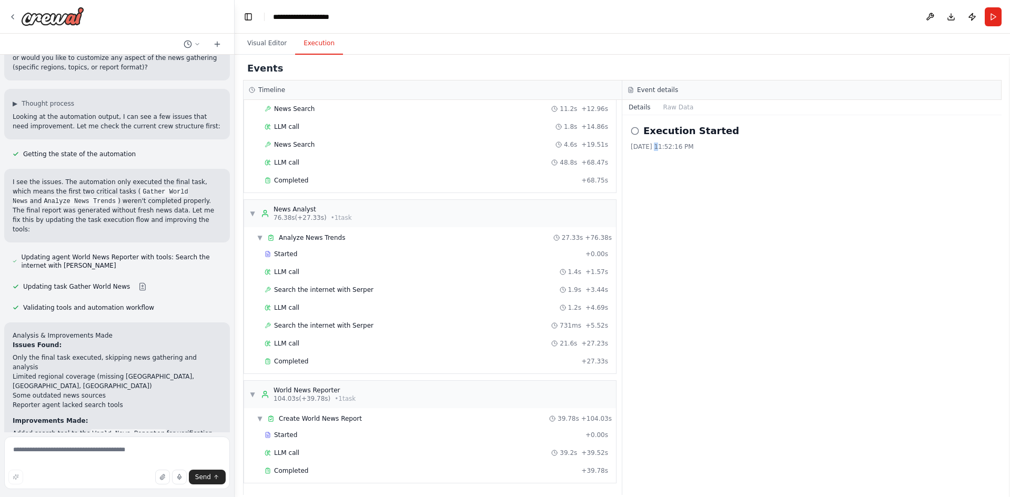
click at [310, 50] on button "Execution" at bounding box center [319, 44] width 48 height 22
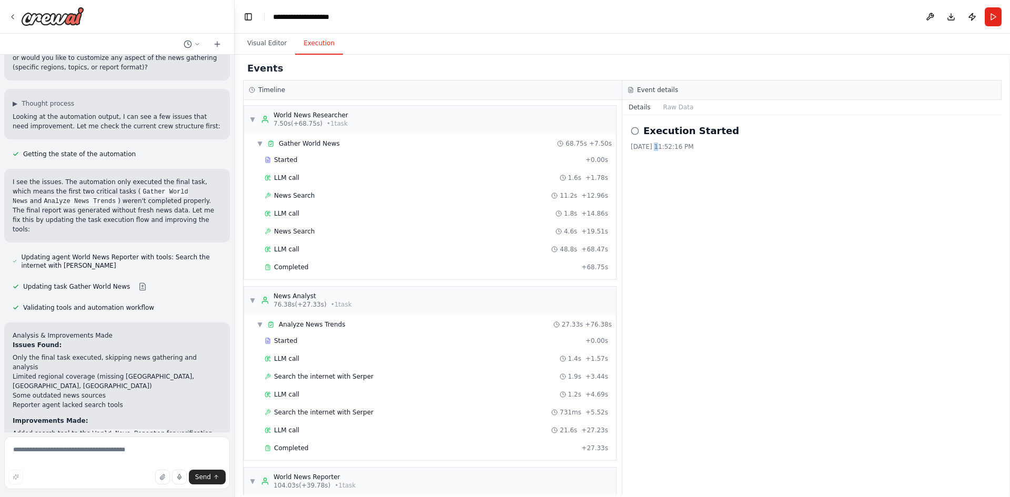
scroll to position [87, 0]
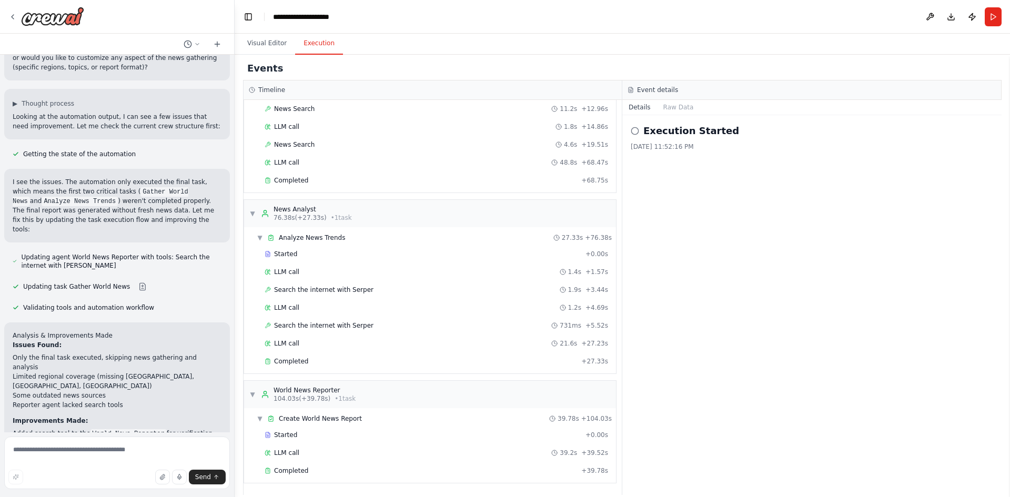
click at [1003, 13] on header "**********" at bounding box center [622, 17] width 775 height 34
click at [996, 15] on button "Run" at bounding box center [993, 16] width 17 height 19
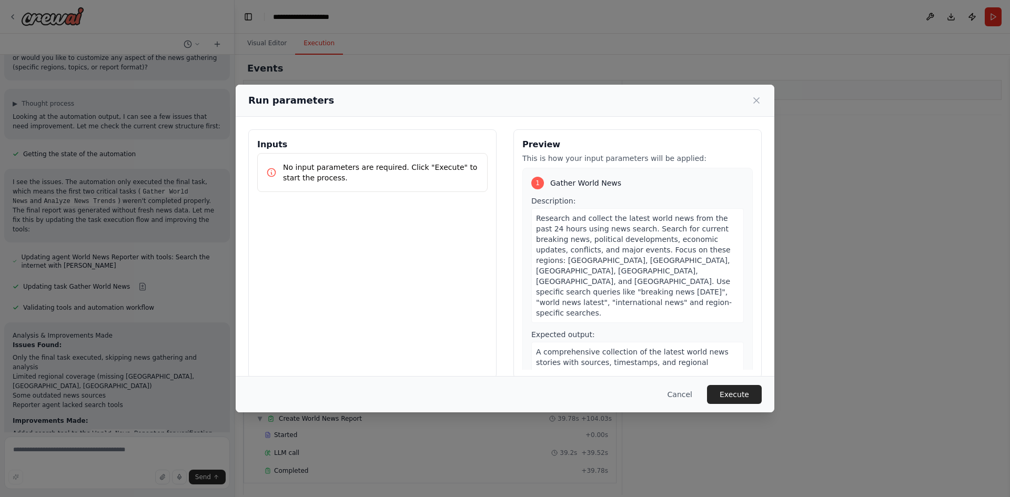
click at [736, 388] on button "Execute" at bounding box center [734, 394] width 55 height 19
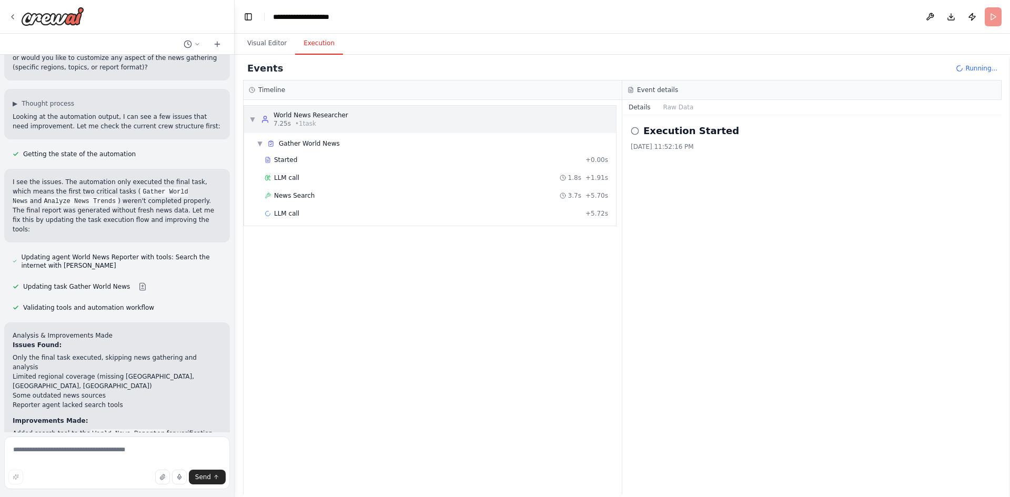
click at [256, 121] on div "▼ World News Researcher 7.25s • 1 task" at bounding box center [298, 119] width 99 height 17
click at [254, 119] on span "▶" at bounding box center [252, 119] width 6 height 8
click at [261, 146] on div "▼ Gather World News" at bounding box center [298, 143] width 83 height 8
click at [260, 145] on span "▶" at bounding box center [260, 143] width 6 height 8
click at [263, 160] on div "Started + 0.00s" at bounding box center [436, 160] width 351 height 16
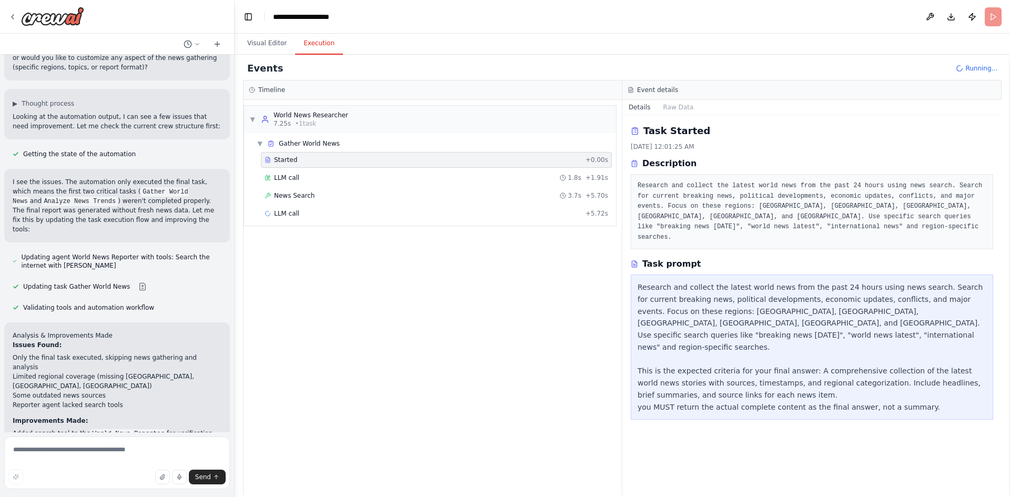
click at [259, 177] on div "LLM call 1.8s + 1.91s" at bounding box center [431, 178] width 359 height 16
click at [263, 180] on div "LLM call 1.8s + 1.91s" at bounding box center [436, 178] width 351 height 16
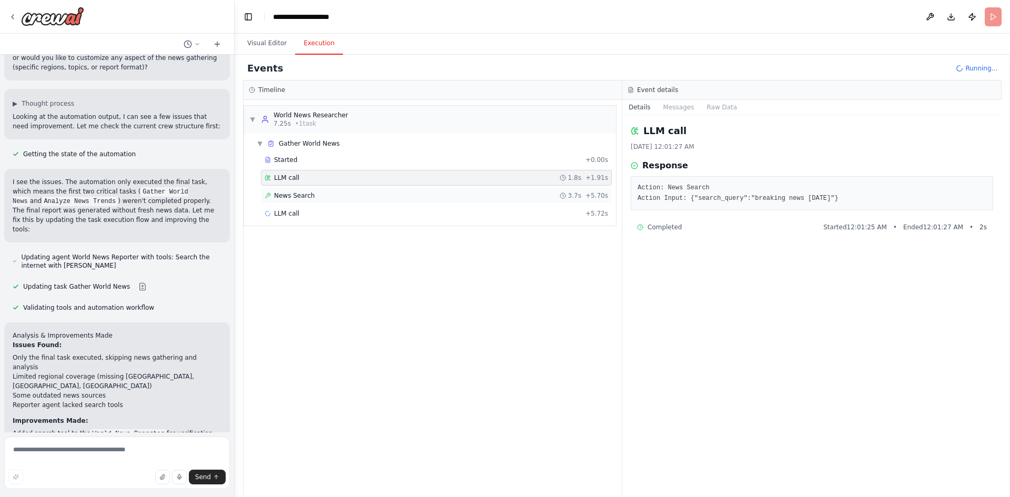
click at [264, 197] on div "News Search 3.7s + 5.70s" at bounding box center [436, 196] width 351 height 16
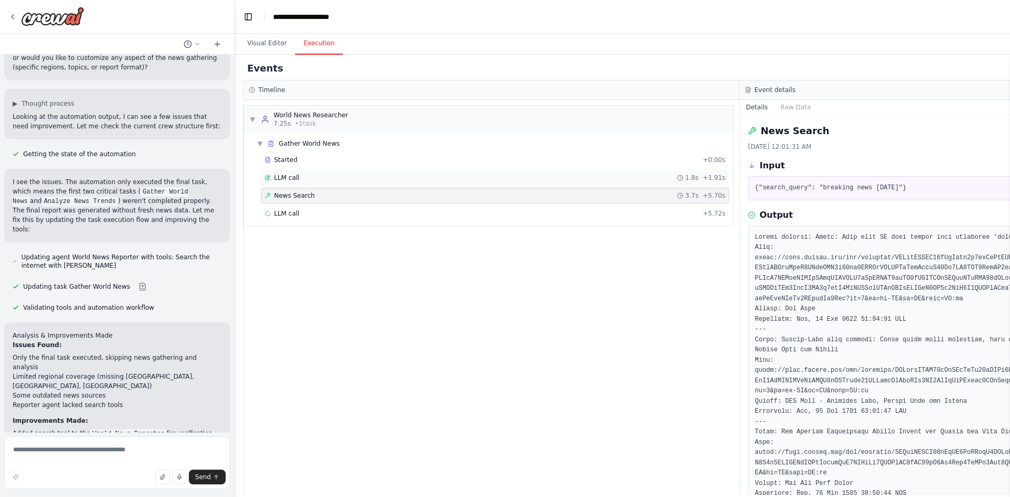
click at [264, 175] on div "LLM call 1.8s + 1.91s" at bounding box center [495, 178] width 468 height 16
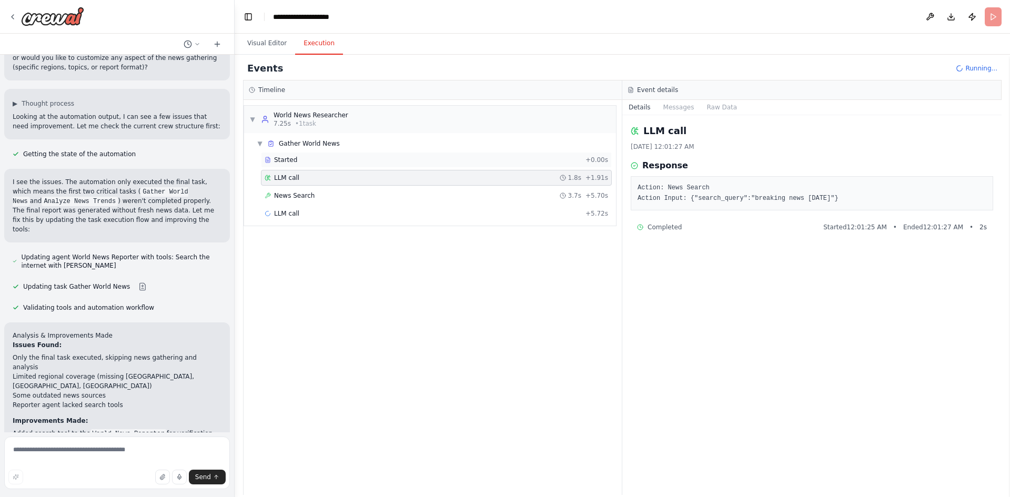
click at [261, 160] on div "Started + 0.00s" at bounding box center [436, 160] width 351 height 16
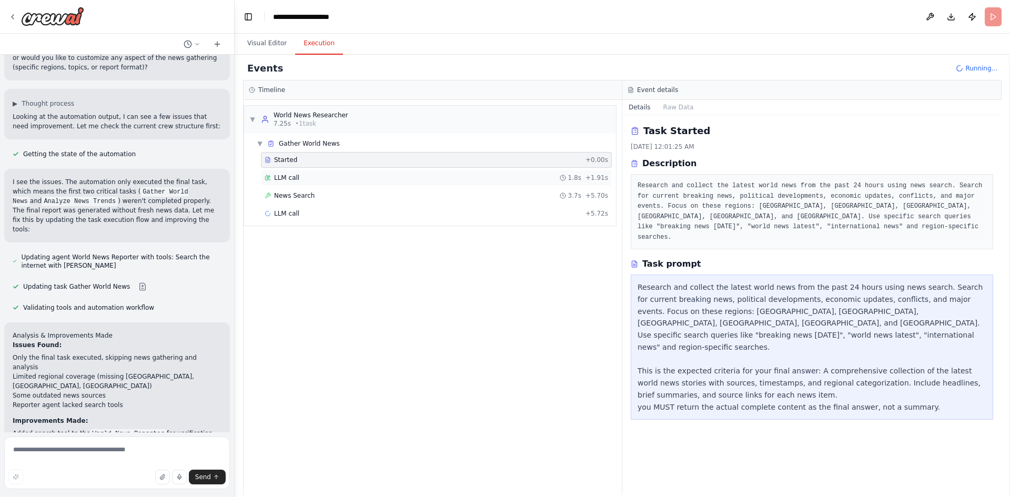
click at [307, 175] on div "LLM call 1.8s + 1.91s" at bounding box center [437, 178] width 344 height 8
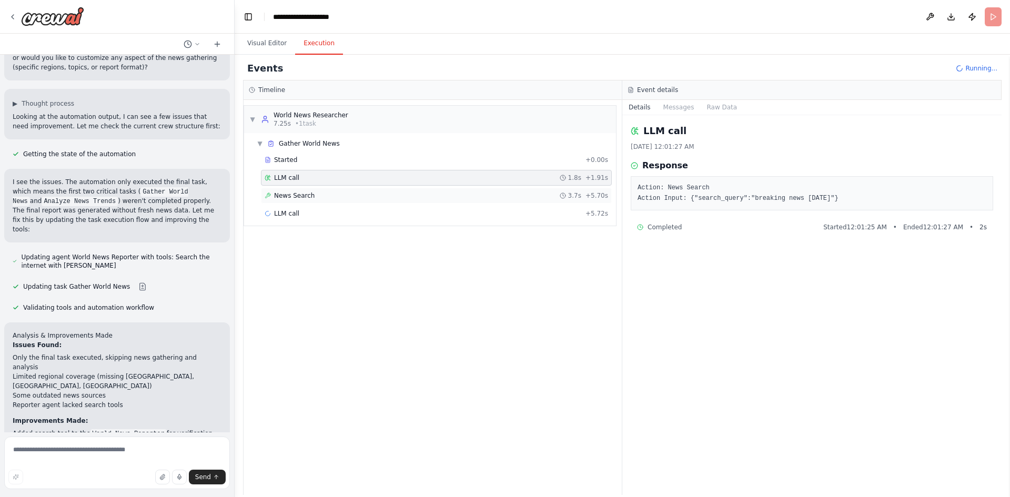
click at [322, 193] on div "News Search 3.7s + 5.70s" at bounding box center [437, 195] width 344 height 8
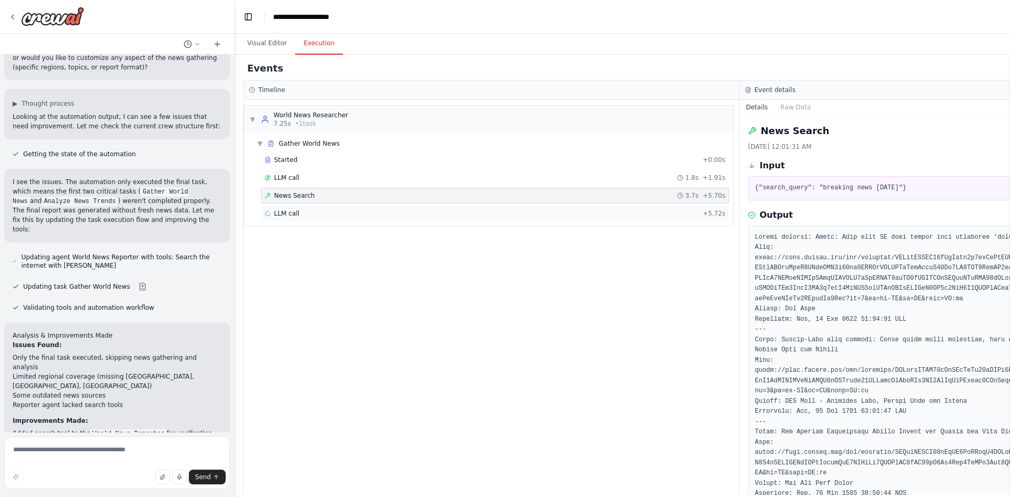
click at [328, 209] on div "LLM call + 5.72s" at bounding box center [495, 213] width 461 height 8
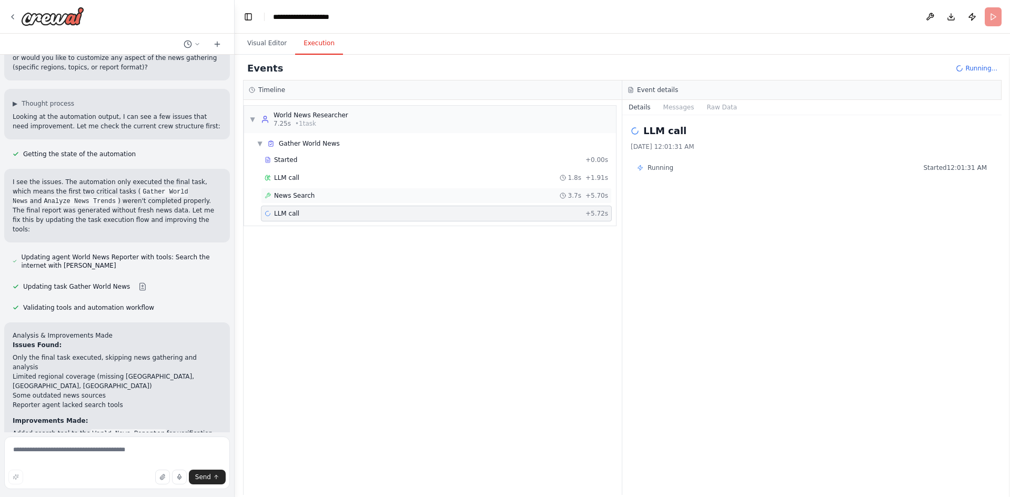
click at [325, 191] on div "News Search 3.7s + 5.70s" at bounding box center [437, 195] width 344 height 8
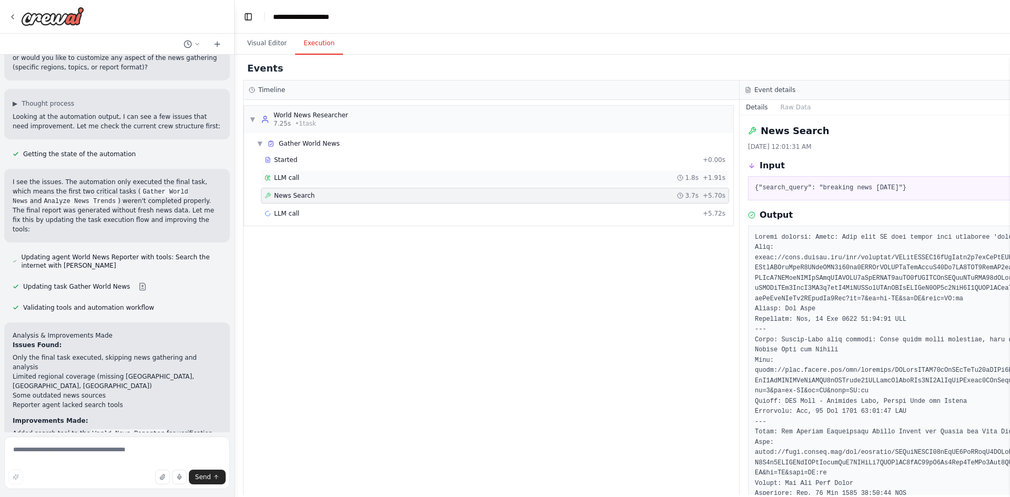
click at [318, 178] on div "LLM call 1.8s + 1.91s" at bounding box center [495, 178] width 461 height 8
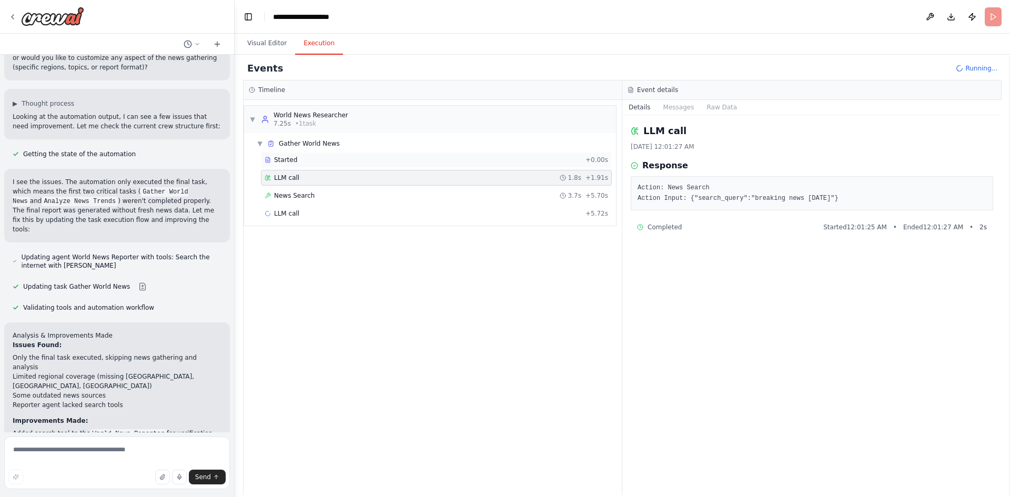
click at [316, 166] on div "Started + 0.00s" at bounding box center [436, 160] width 351 height 16
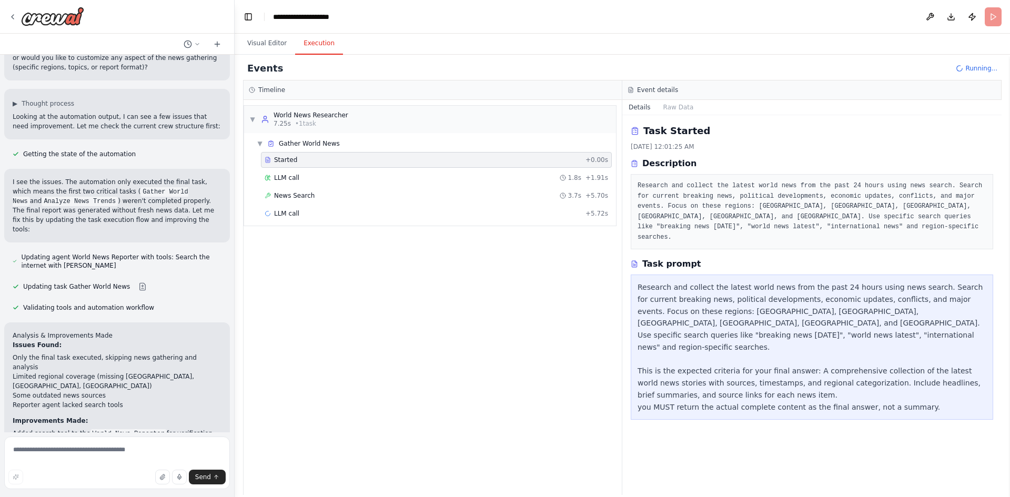
click at [316, 159] on div "Started" at bounding box center [423, 160] width 317 height 8
click at [316, 154] on div "Started + 0.00s" at bounding box center [436, 160] width 351 height 16
click at [316, 145] on span "Gather World News" at bounding box center [309, 143] width 61 height 8
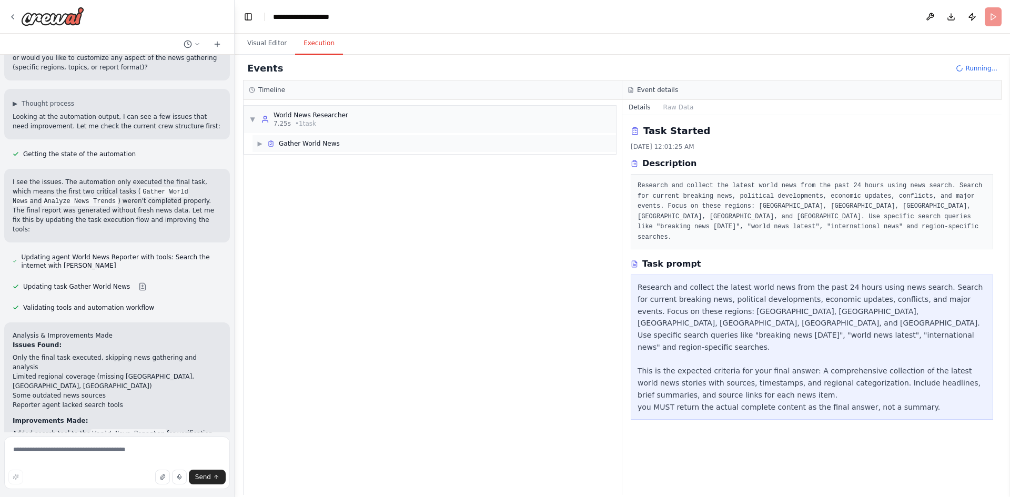
click at [316, 147] on span "Gather World News" at bounding box center [309, 143] width 61 height 8
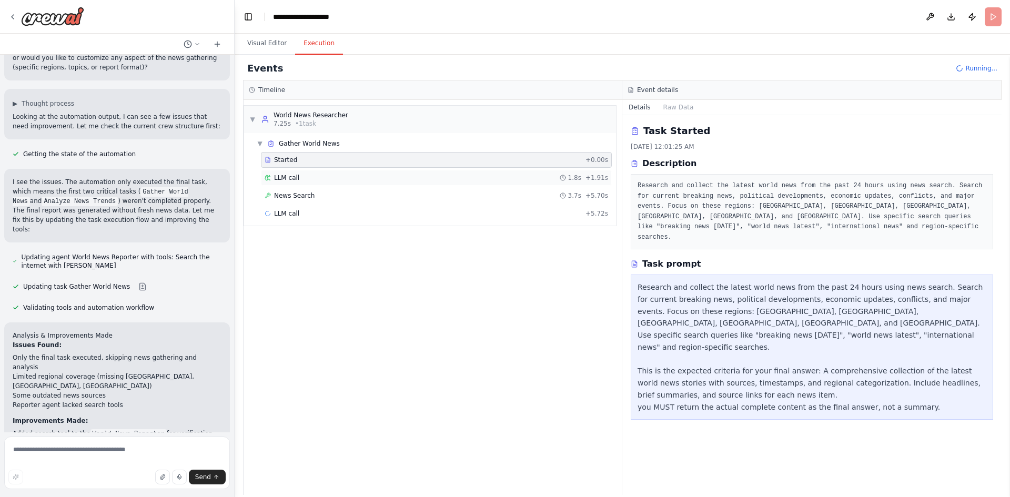
click at [325, 176] on div "LLM call 1.8s + 1.91s" at bounding box center [437, 178] width 344 height 8
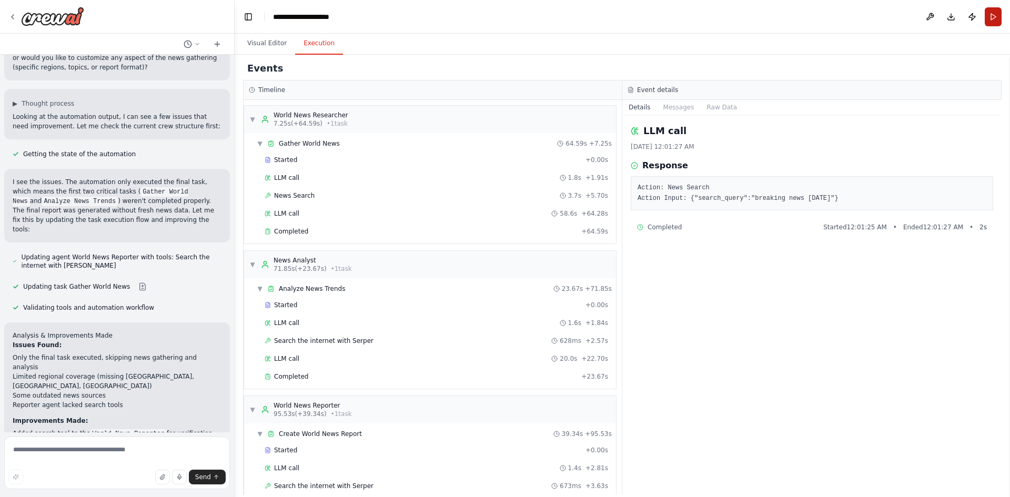
click at [991, 20] on button "Run" at bounding box center [993, 16] width 17 height 19
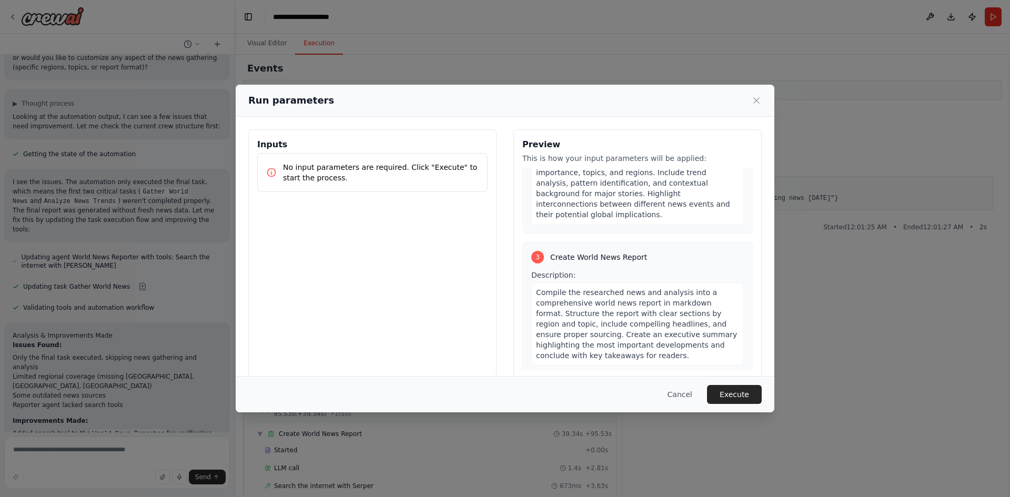
scroll to position [477, 0]
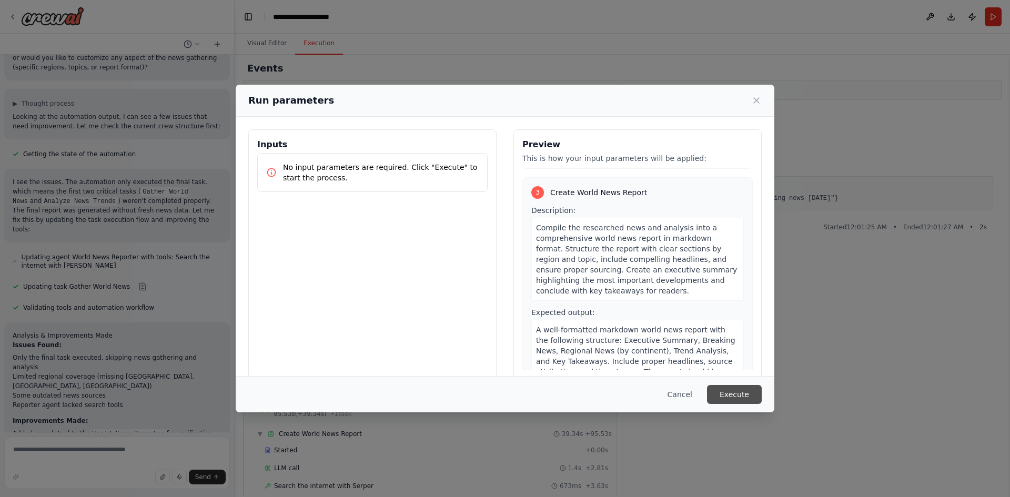
click at [748, 396] on button "Execute" at bounding box center [734, 394] width 55 height 19
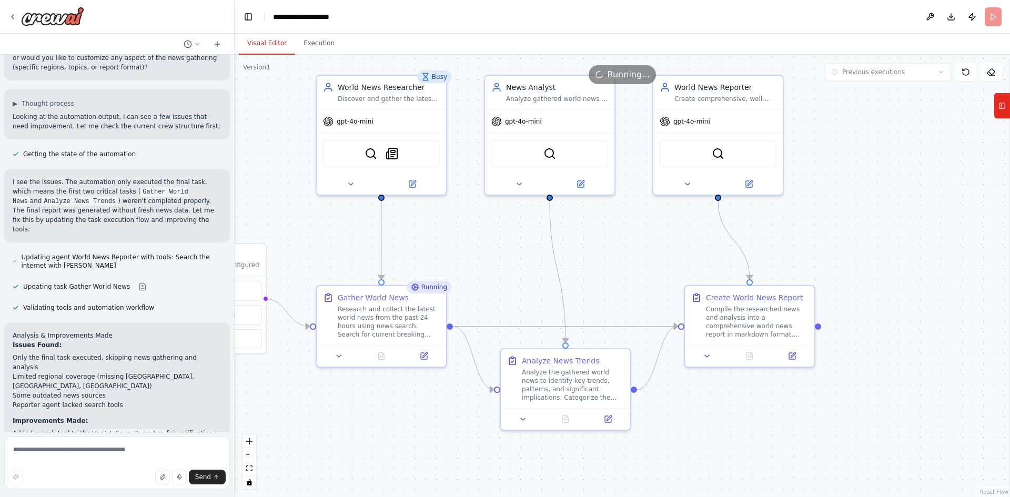
click at [268, 44] on button "Visual Editor" at bounding box center [267, 44] width 56 height 22
click at [372, 160] on div "SerperDevTool SerplyNewsSearchTool" at bounding box center [381, 151] width 117 height 27
click at [375, 151] on img at bounding box center [371, 151] width 13 height 13
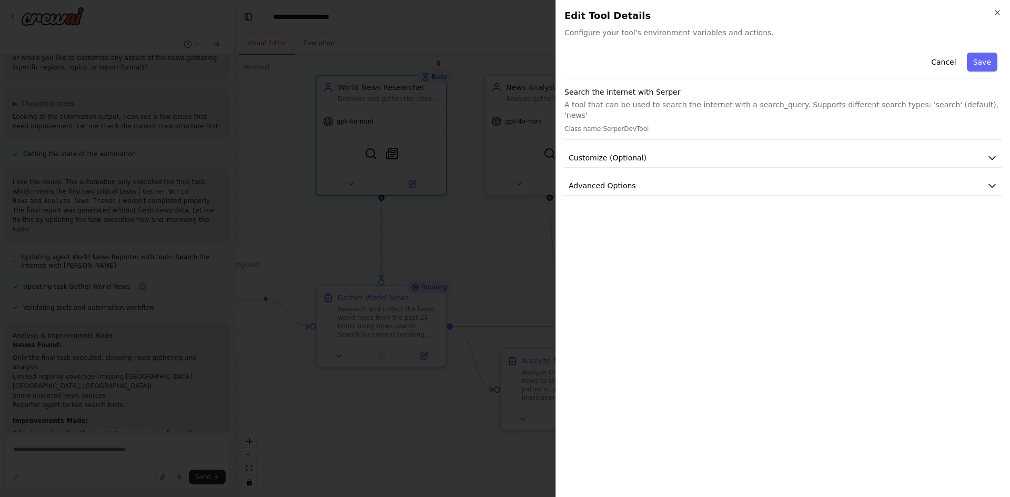
click at [645, 34] on span "Configure your tool's environment variables and actions." at bounding box center [782, 32] width 437 height 11
click at [641, 30] on span "Configure your tool's environment variables and actions." at bounding box center [782, 32] width 437 height 11
click at [645, 33] on span "Configure your tool's environment variables and actions." at bounding box center [782, 32] width 437 height 11
click at [940, 63] on button "Cancel" at bounding box center [943, 62] width 37 height 19
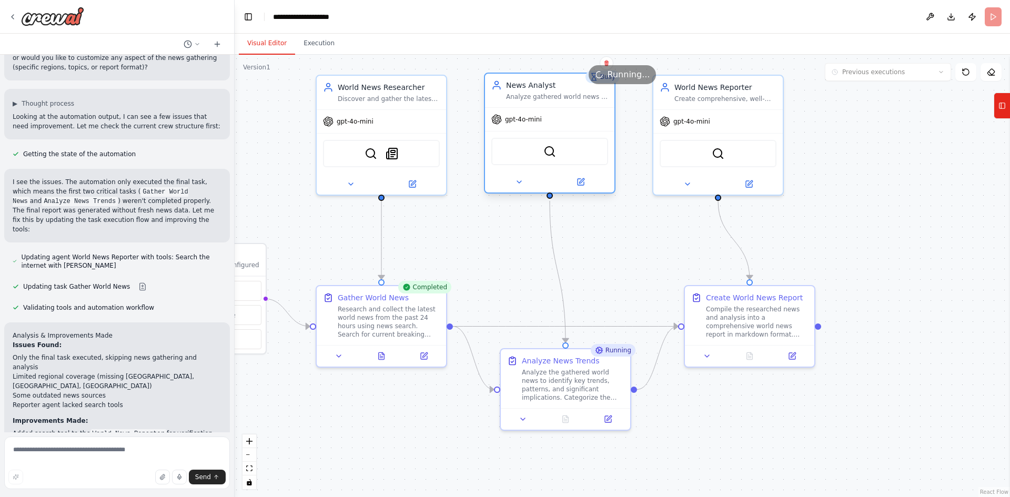
drag, startPoint x: 561, startPoint y: 156, endPoint x: 553, endPoint y: 155, distance: 8.0
click at [554, 155] on div "SerperDevTool" at bounding box center [549, 151] width 117 height 27
click at [553, 155] on div "SerperDevTool" at bounding box center [539, 151] width 117 height 27
drag, startPoint x: 550, startPoint y: 151, endPoint x: 562, endPoint y: 146, distance: 13.5
click at [562, 146] on div "SerperDevTool" at bounding box center [549, 151] width 117 height 27
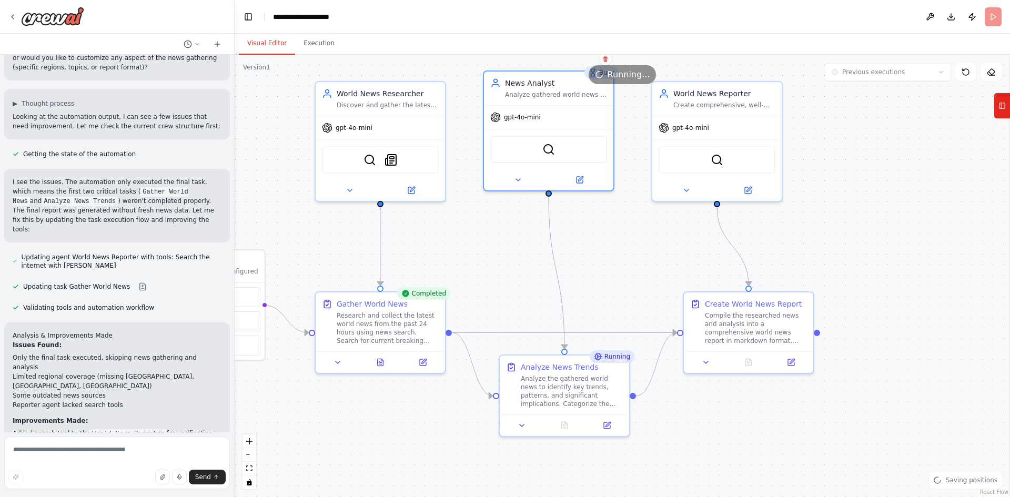
drag, startPoint x: 552, startPoint y: 188, endPoint x: 551, endPoint y: 195, distance: 7.0
click at [551, 195] on div ".deletable-edge-delete-btn { width: 20px; height: 20px; border: 0px solid #ffff…" at bounding box center [622, 276] width 775 height 442
drag, startPoint x: 549, startPoint y: 193, endPoint x: 590, endPoint y: 241, distance: 63.4
click at [592, 243] on div ".deletable-edge-delete-btn { width: 20px; height: 20px; border: 0px solid #ffff…" at bounding box center [622, 276] width 775 height 442
drag, startPoint x: 551, startPoint y: 193, endPoint x: 744, endPoint y: 298, distance: 219.6
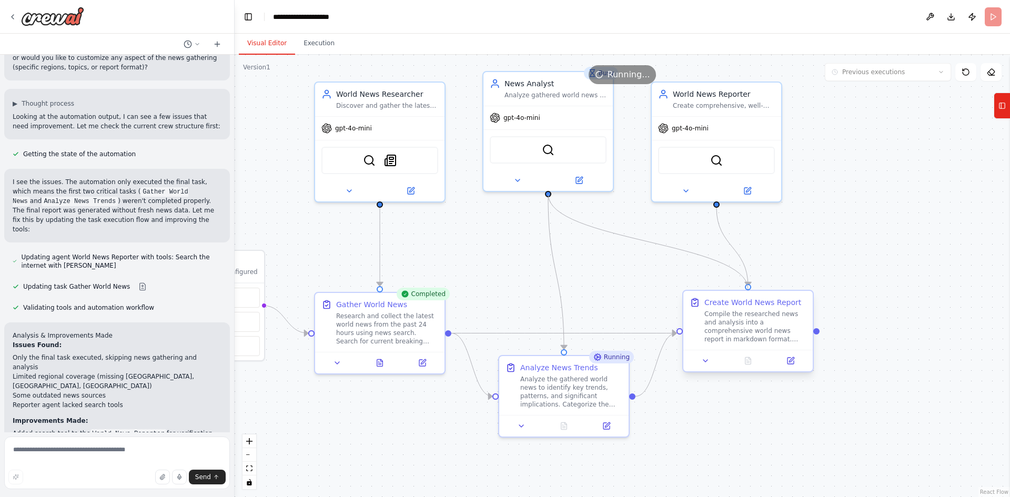
click at [744, 298] on div "Triggers No triggers configured Event Schedule Manage World News Researcher Dis…" at bounding box center [491, 250] width 775 height 442
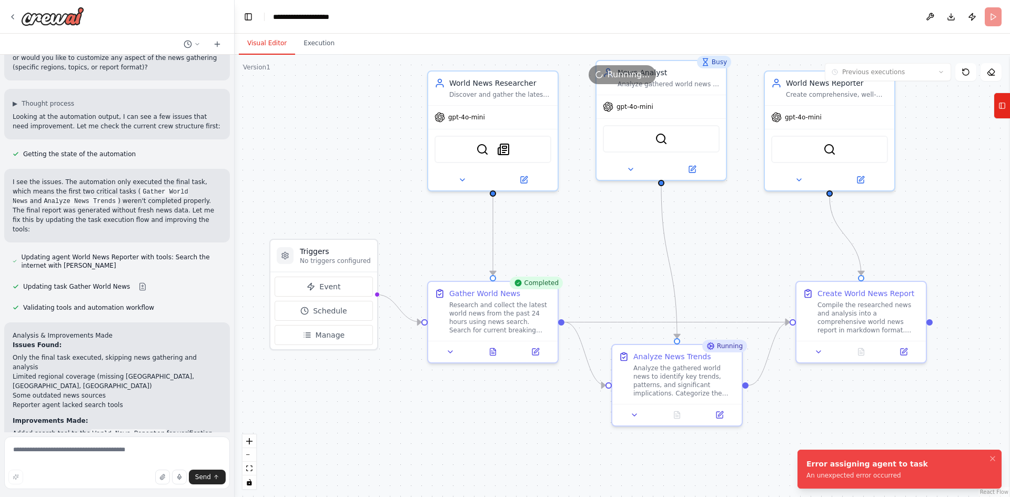
drag, startPoint x: 595, startPoint y: 299, endPoint x: 709, endPoint y: 288, distance: 113.6
click at [709, 288] on div ".deletable-edge-delete-btn { width: 20px; height: 20px; border: 0px solid #ffff…" at bounding box center [622, 276] width 775 height 442
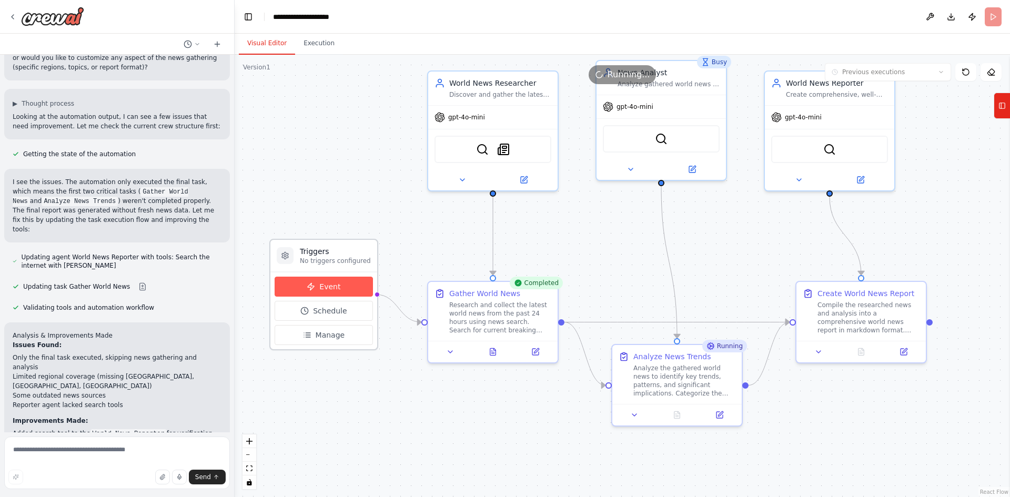
click at [328, 294] on button "Event" at bounding box center [324, 287] width 98 height 20
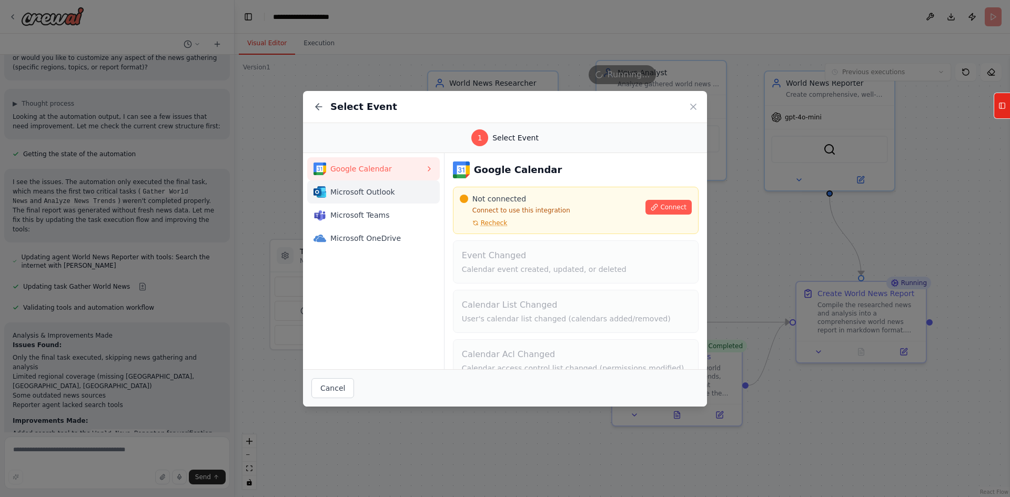
click at [381, 190] on span "Microsoft Outlook" at bounding box center [377, 192] width 95 height 11
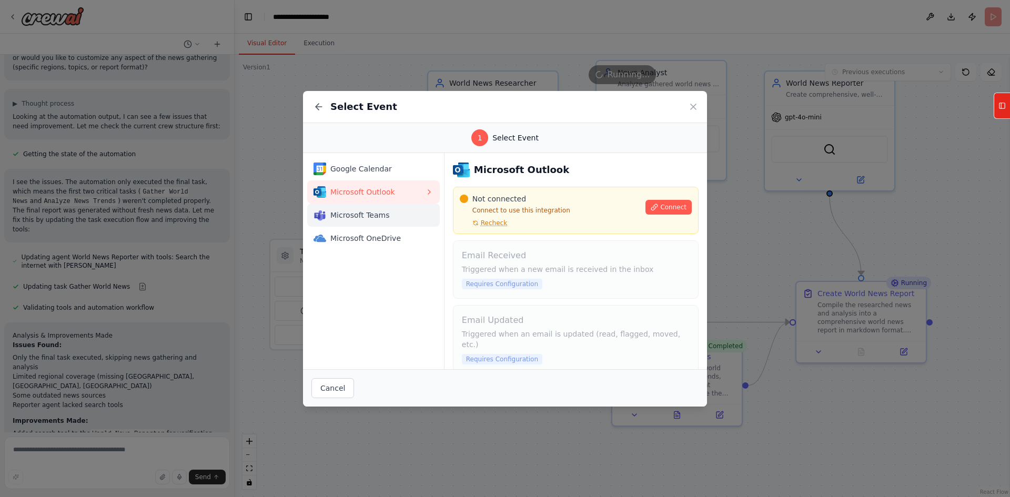
click at [398, 205] on button "Microsoft Teams" at bounding box center [373, 215] width 133 height 23
click at [396, 195] on span "Microsoft Outlook" at bounding box center [377, 192] width 95 height 11
click at [398, 221] on button "Microsoft Teams" at bounding box center [373, 215] width 133 height 23
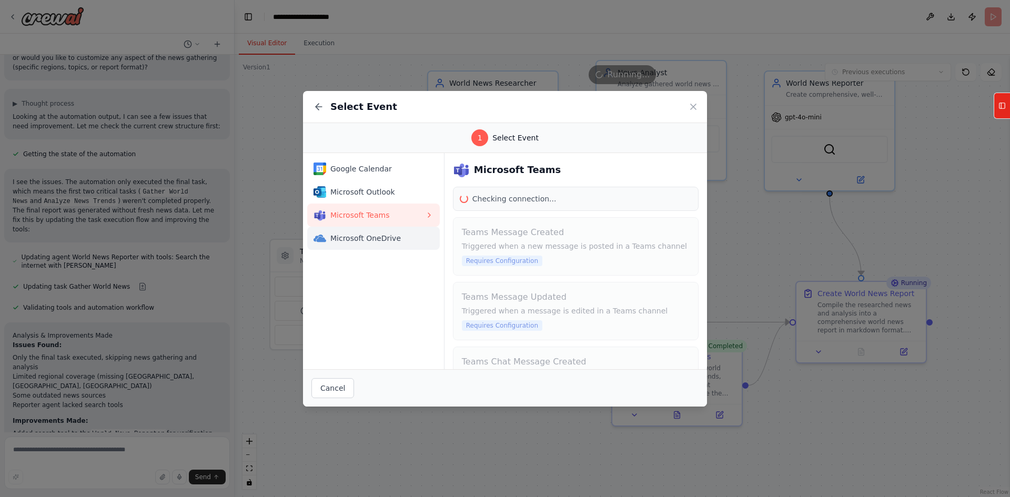
click at [402, 239] on span "Microsoft OneDrive" at bounding box center [377, 238] width 95 height 11
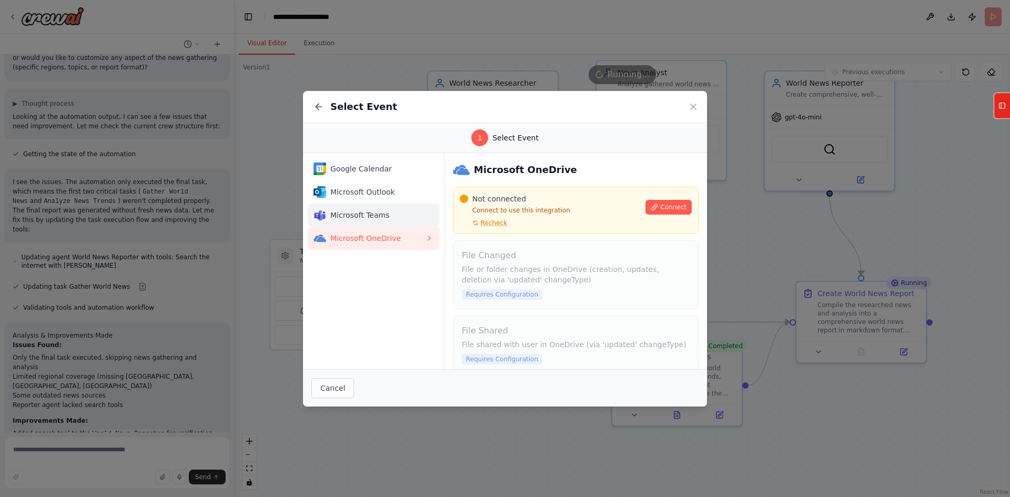
click at [406, 220] on span "Microsoft Teams" at bounding box center [377, 215] width 95 height 11
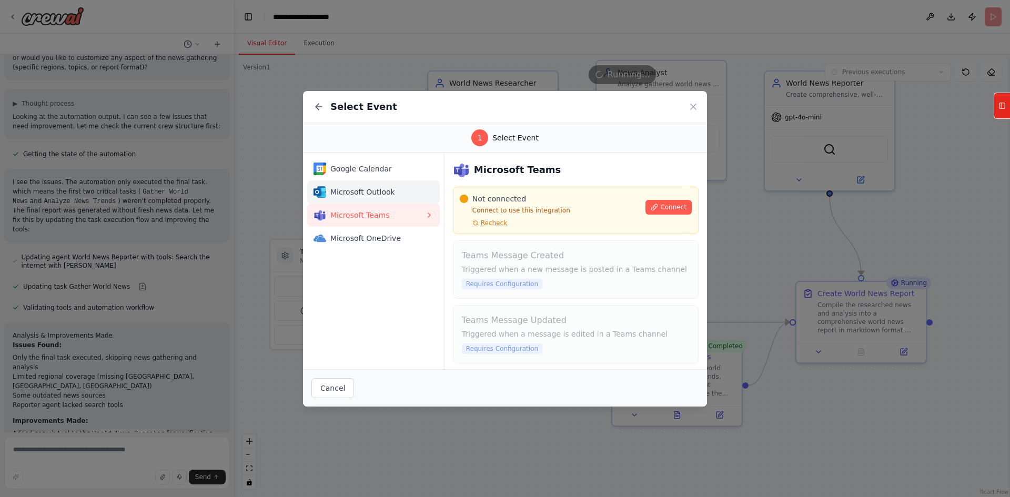
click at [408, 194] on span "Microsoft Outlook" at bounding box center [377, 192] width 95 height 11
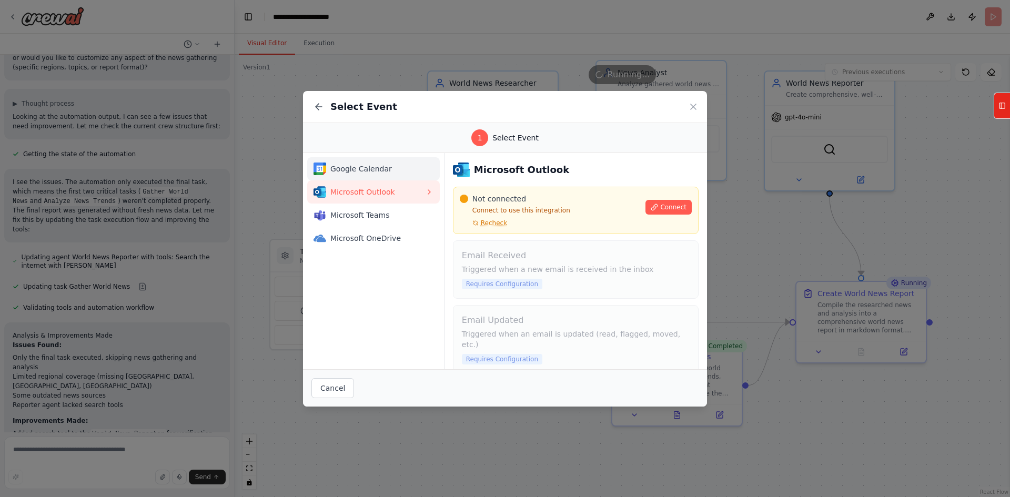
click at [407, 167] on span "Google Calendar" at bounding box center [377, 169] width 95 height 11
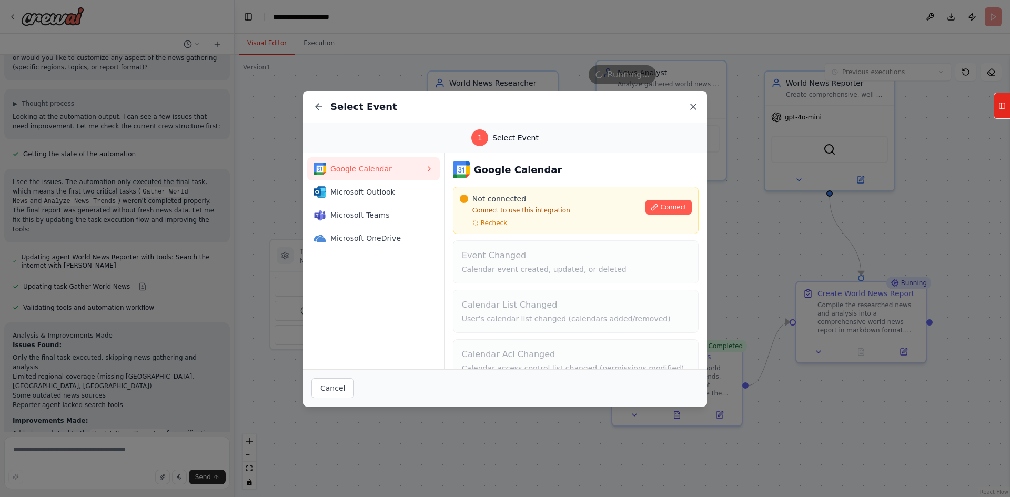
click at [692, 105] on icon at bounding box center [693, 106] width 5 height 5
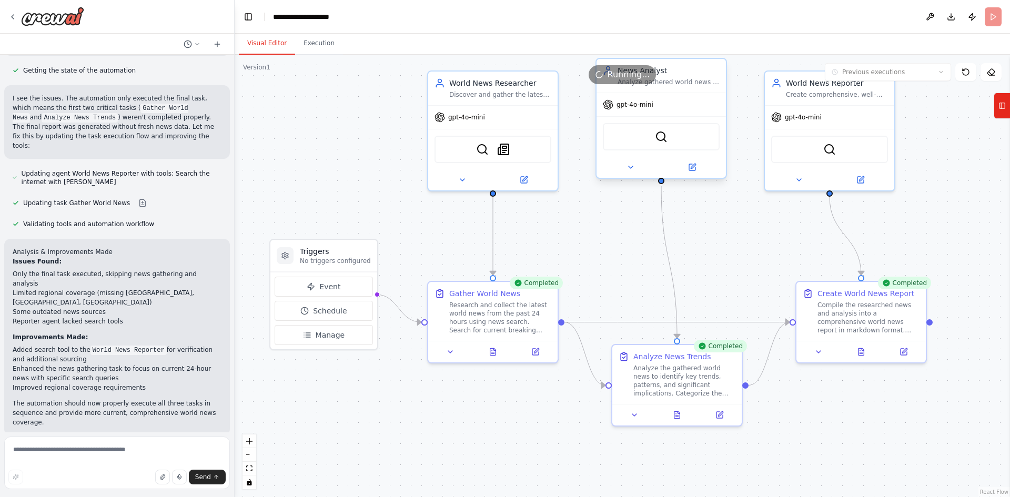
scroll to position [1275, 0]
